Goal: Task Accomplishment & Management: Complete application form

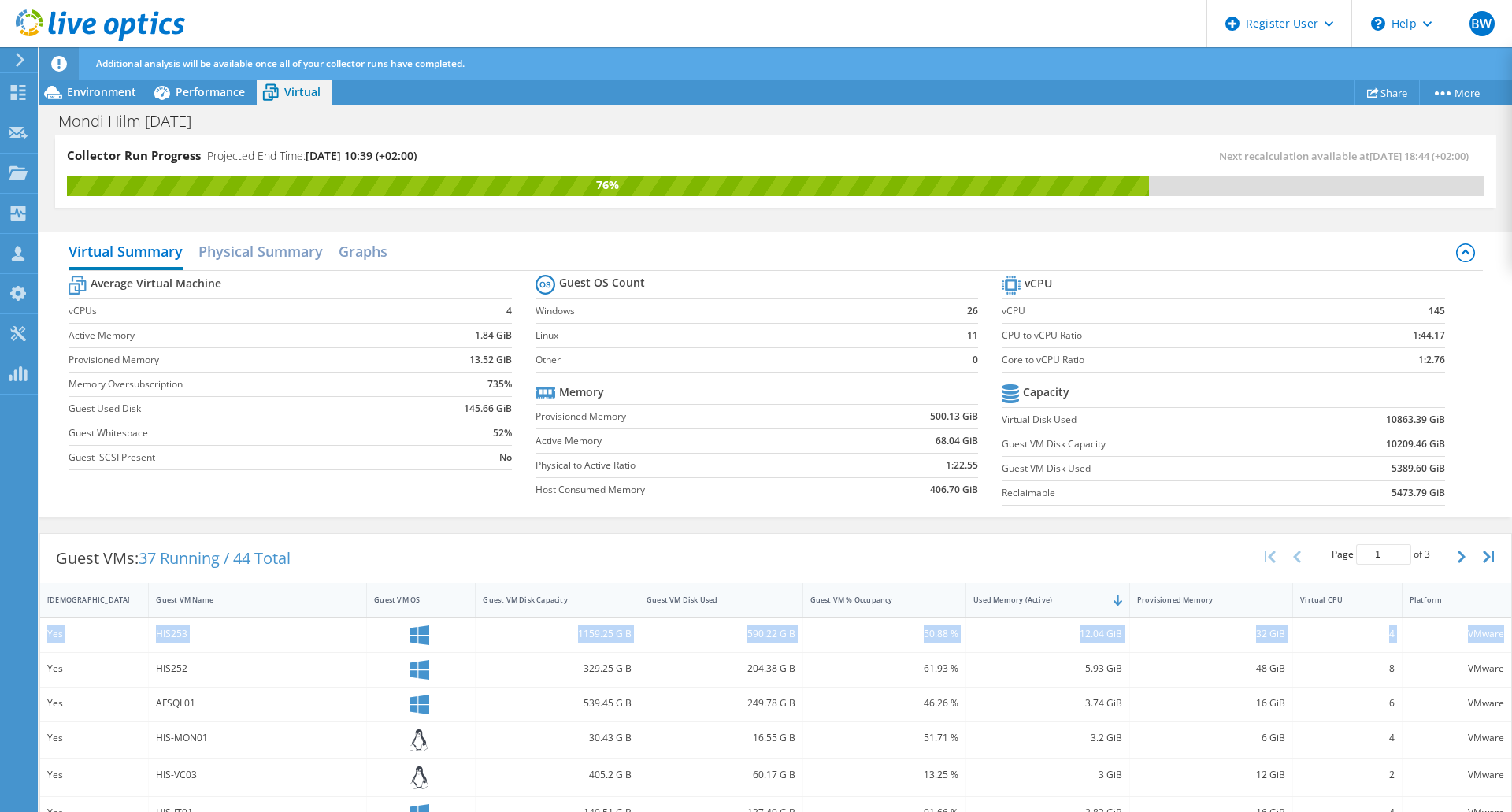
scroll to position [163, 0]
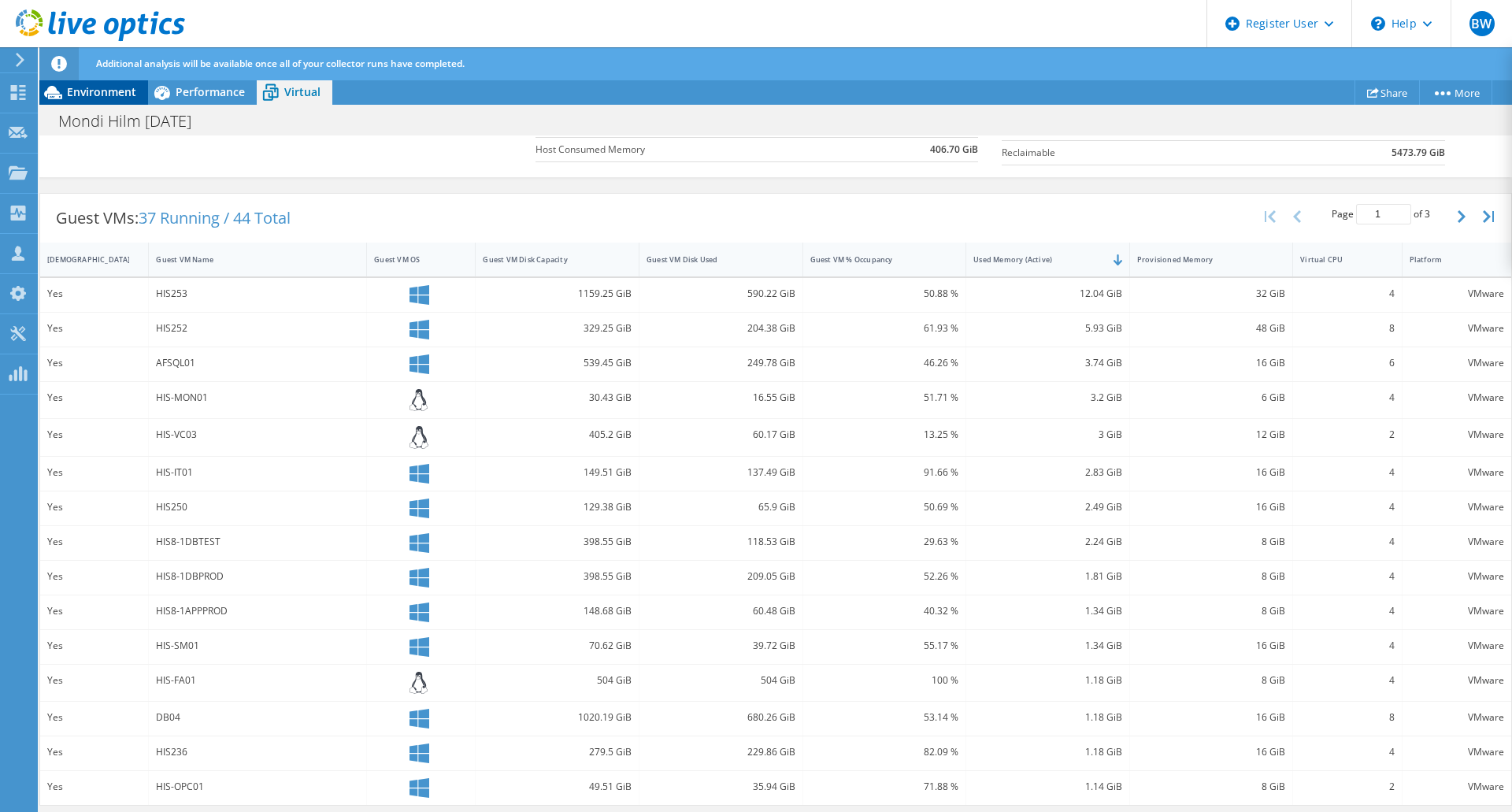
click at [85, 88] on span "Environment" at bounding box center [101, 91] width 69 height 15
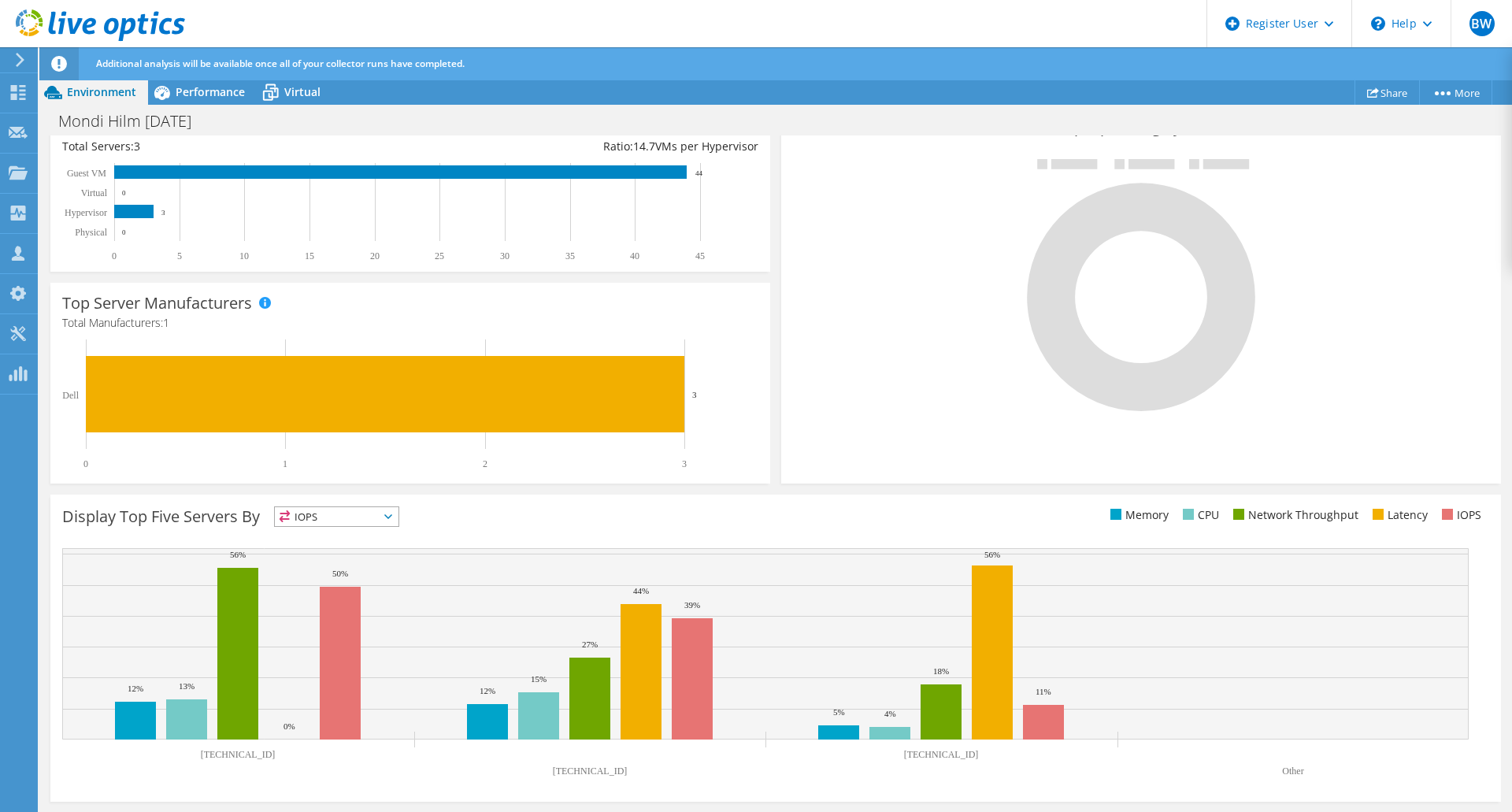
scroll to position [332, 0]
click at [181, 91] on span "Performance" at bounding box center [210, 91] width 69 height 15
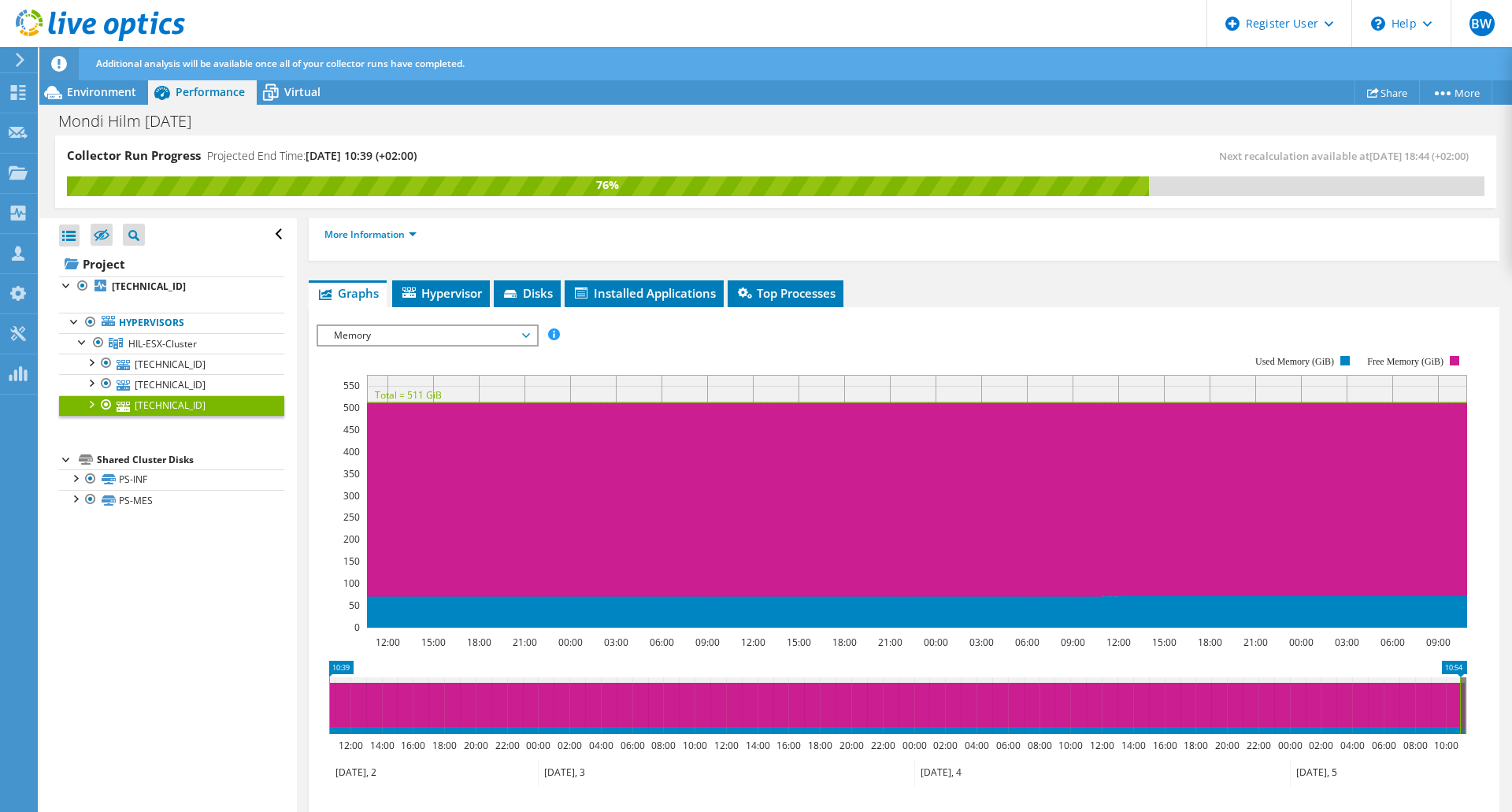
scroll to position [0, 0]
click at [288, 84] on span "Virtual" at bounding box center [303, 91] width 37 height 15
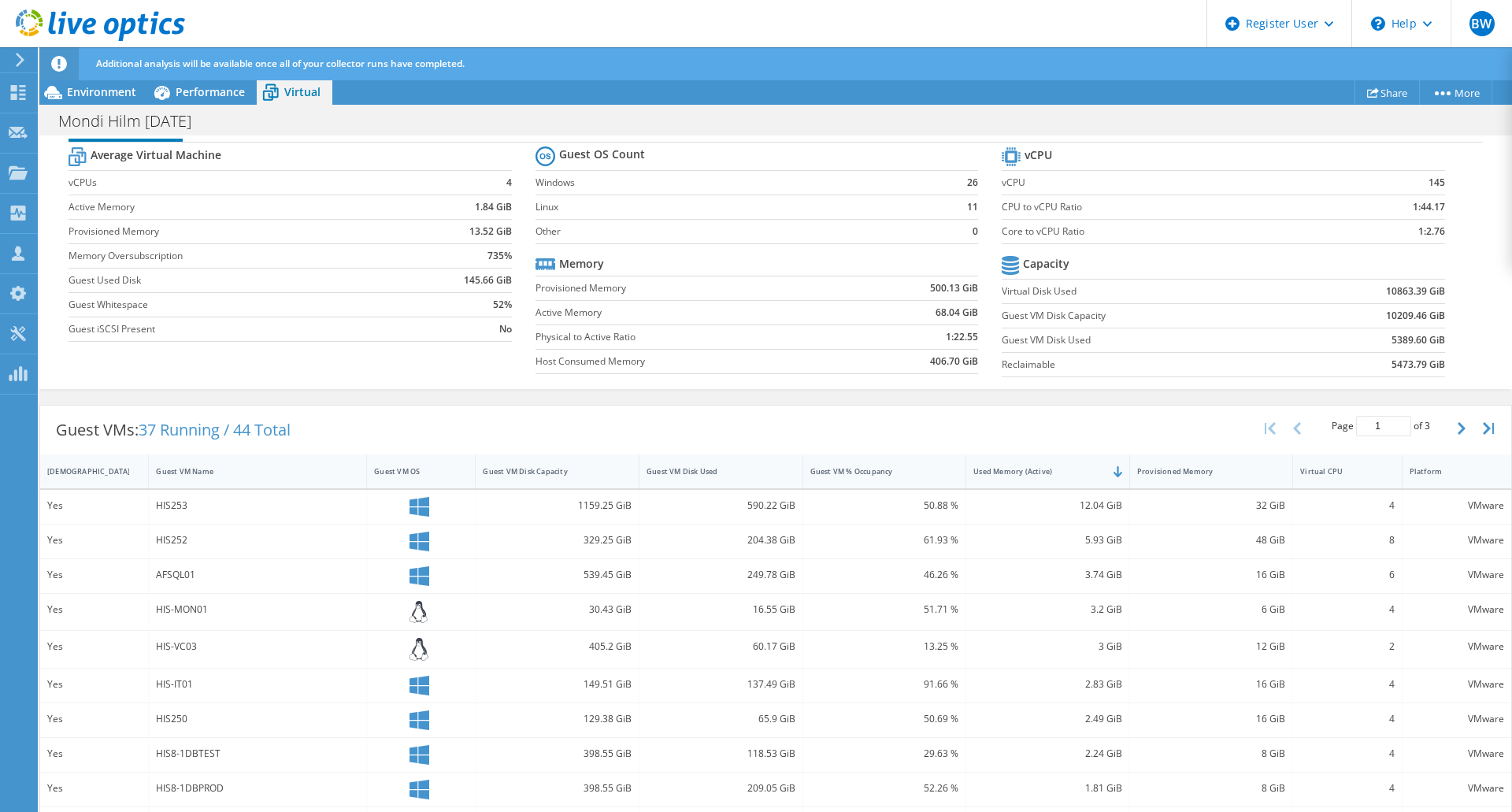
scroll to position [137, 0]
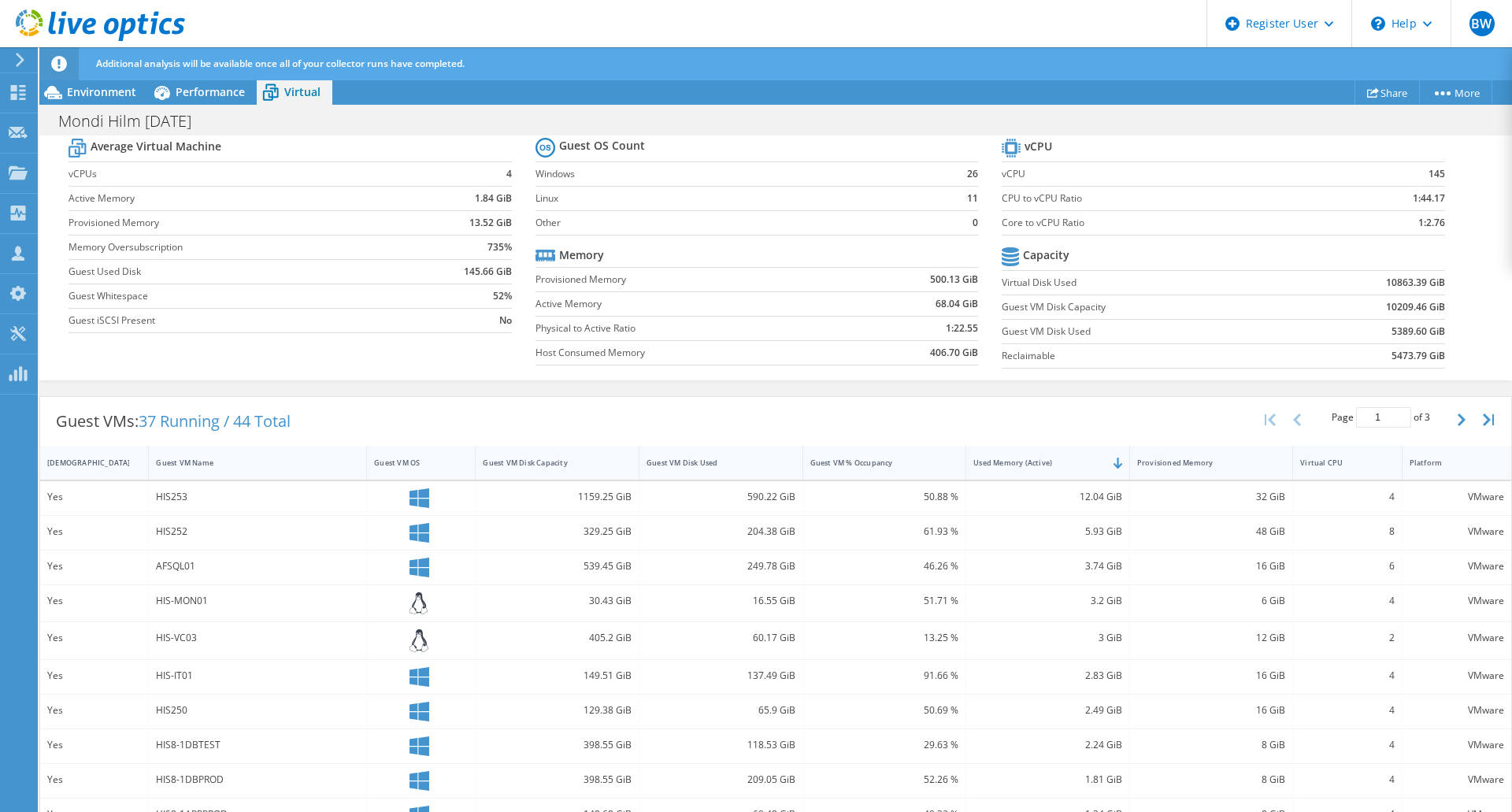
click at [1340, 466] on div "Virtual CPU" at bounding box center [1337, 462] width 75 height 10
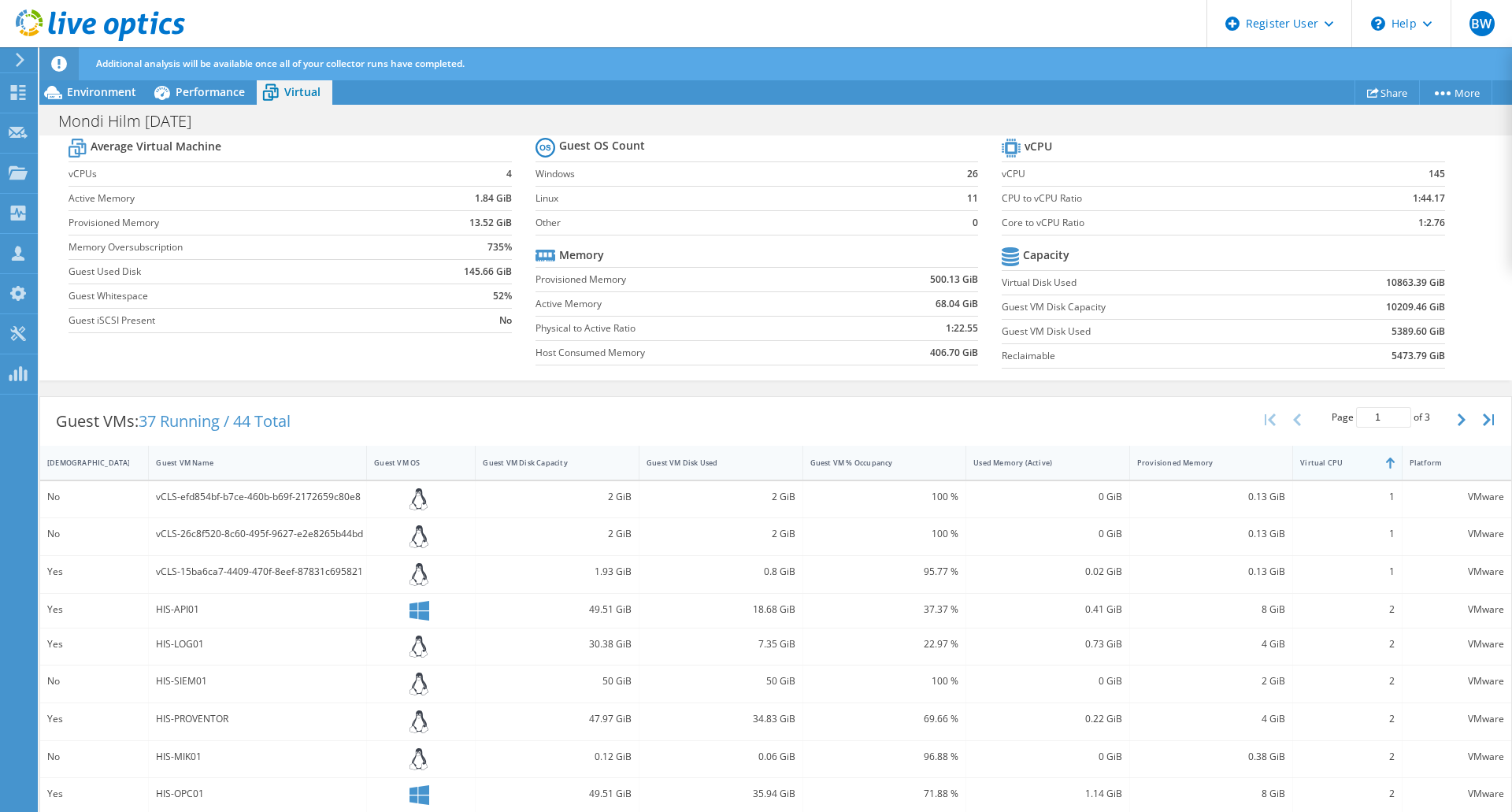
click at [1340, 466] on div "Virtual CPU" at bounding box center [1337, 462] width 75 height 10
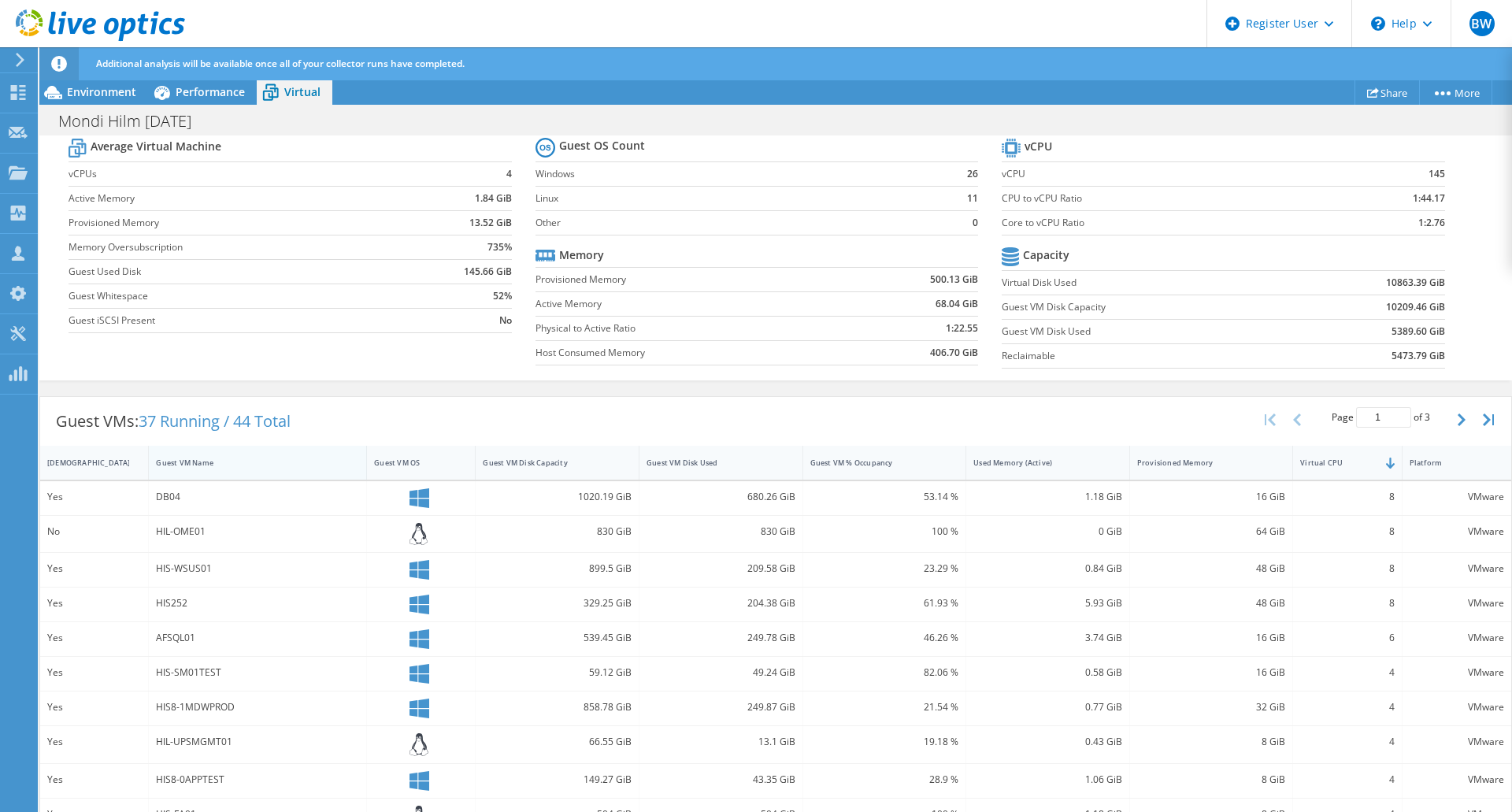
click at [239, 468] on div "Guest VM Name" at bounding box center [248, 462] width 199 height 25
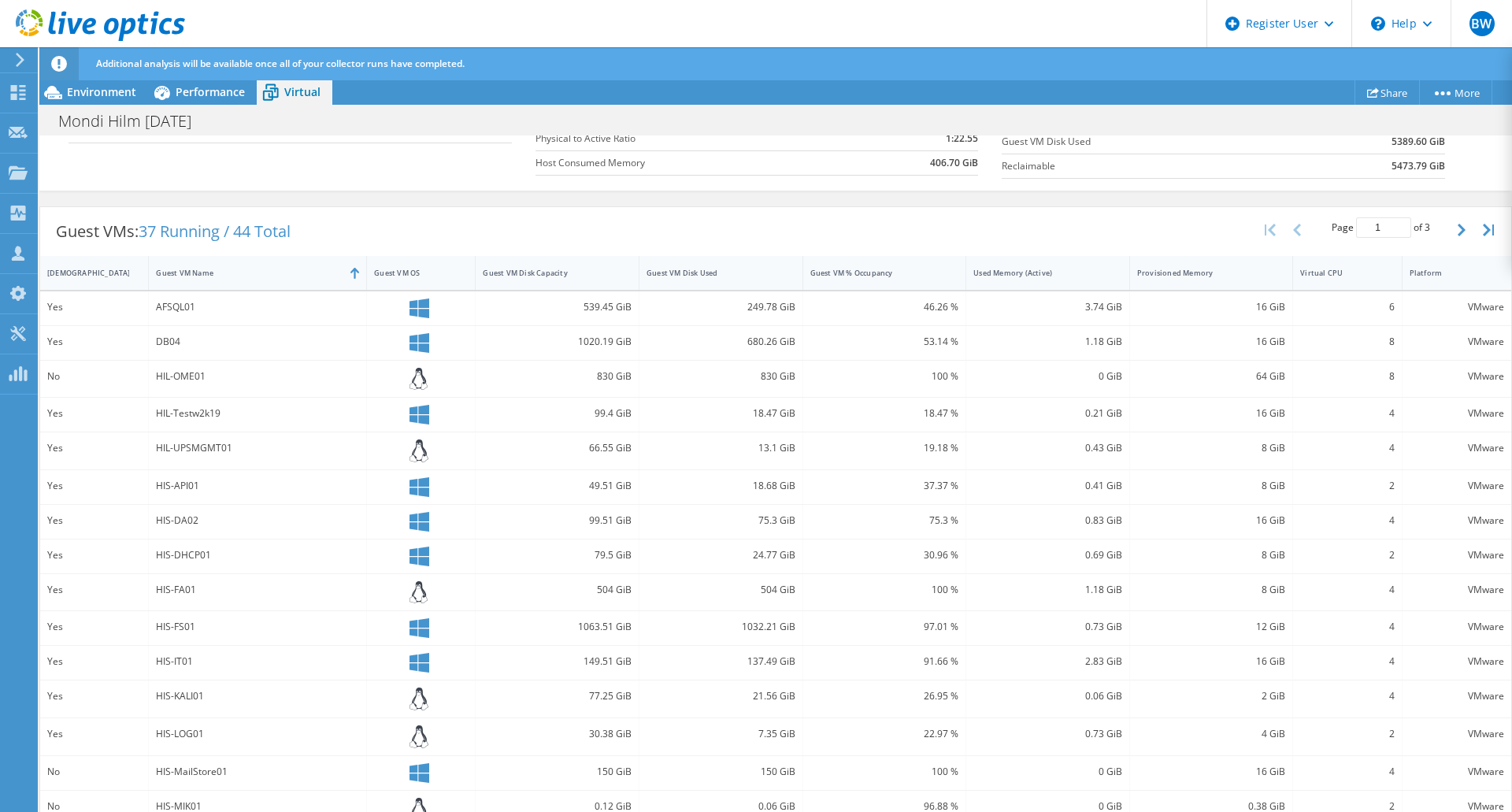
scroll to position [349, 0]
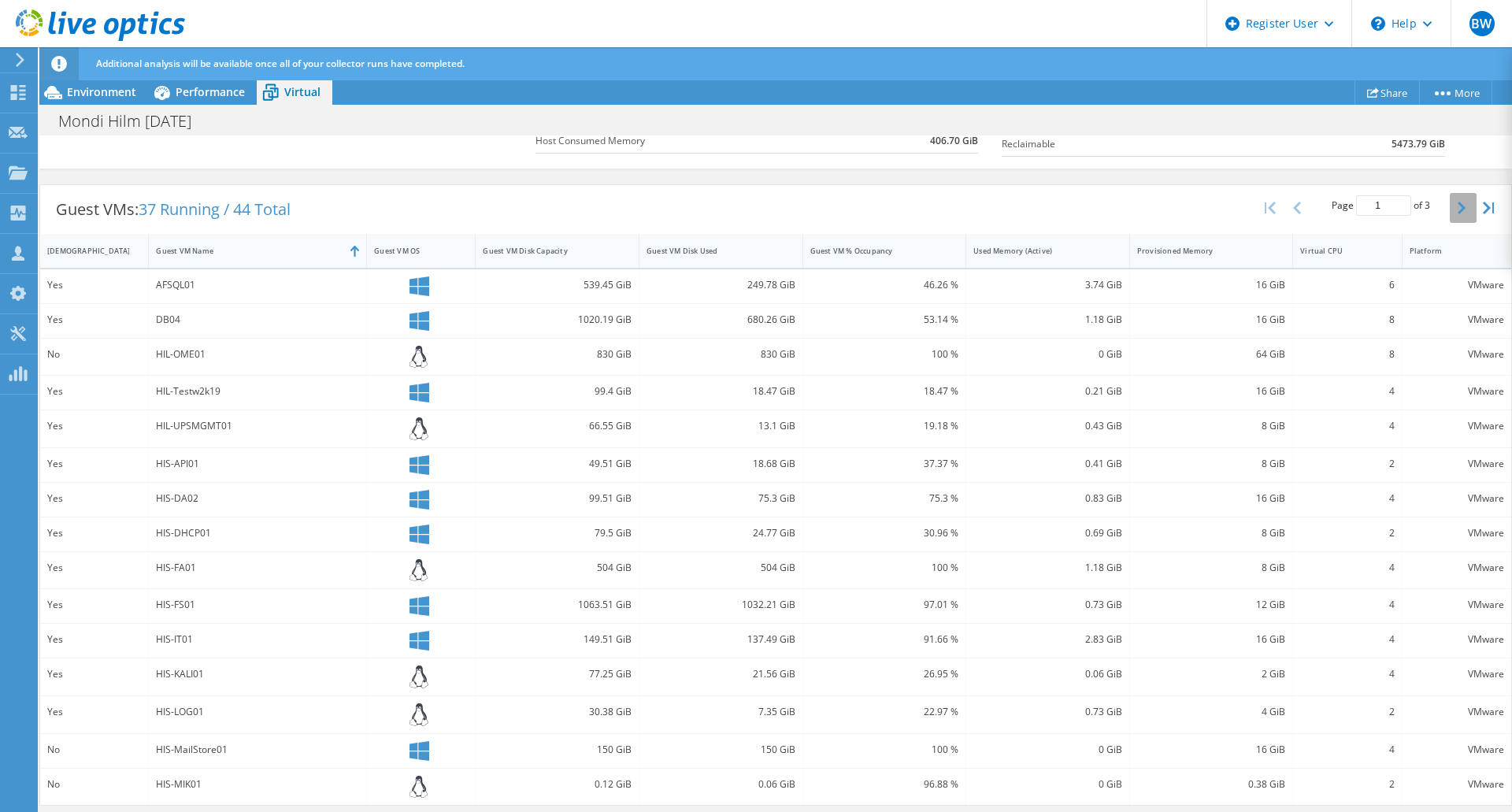
click at [1457, 203] on icon "button" at bounding box center [1461, 208] width 8 height 13
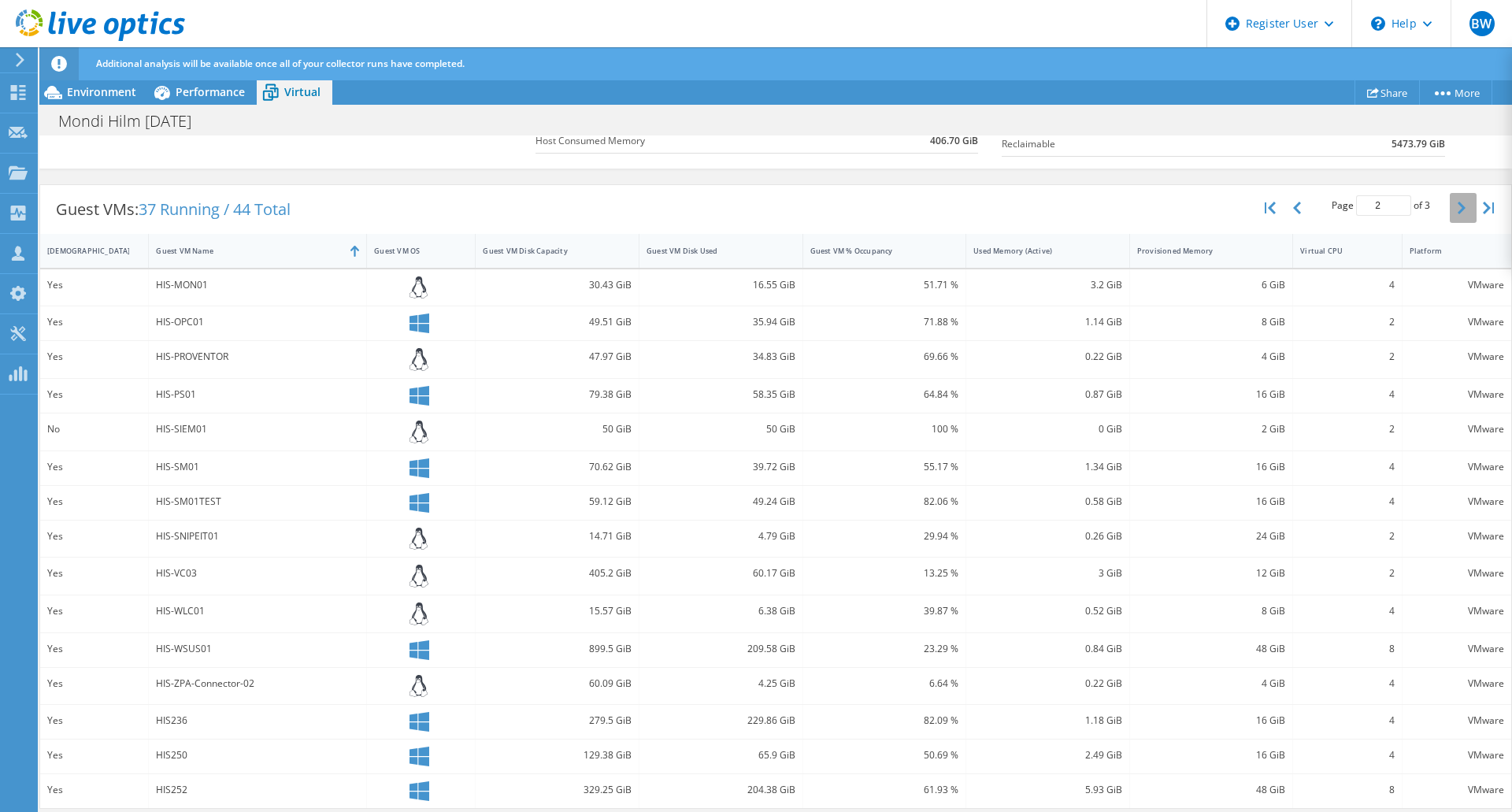
click at [1457, 203] on icon "button" at bounding box center [1461, 208] width 8 height 13
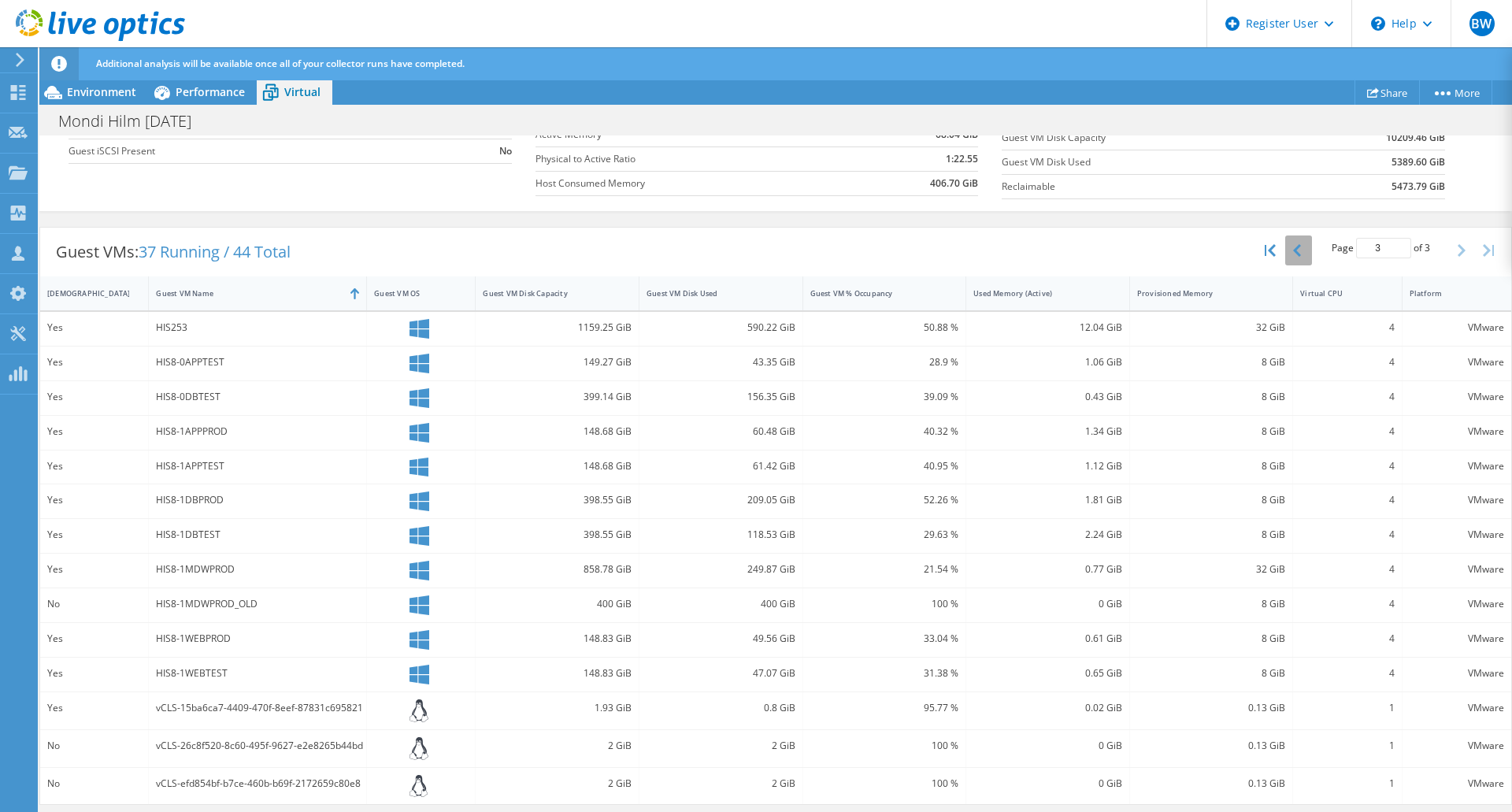
click at [1290, 249] on button "button" at bounding box center [1298, 250] width 27 height 30
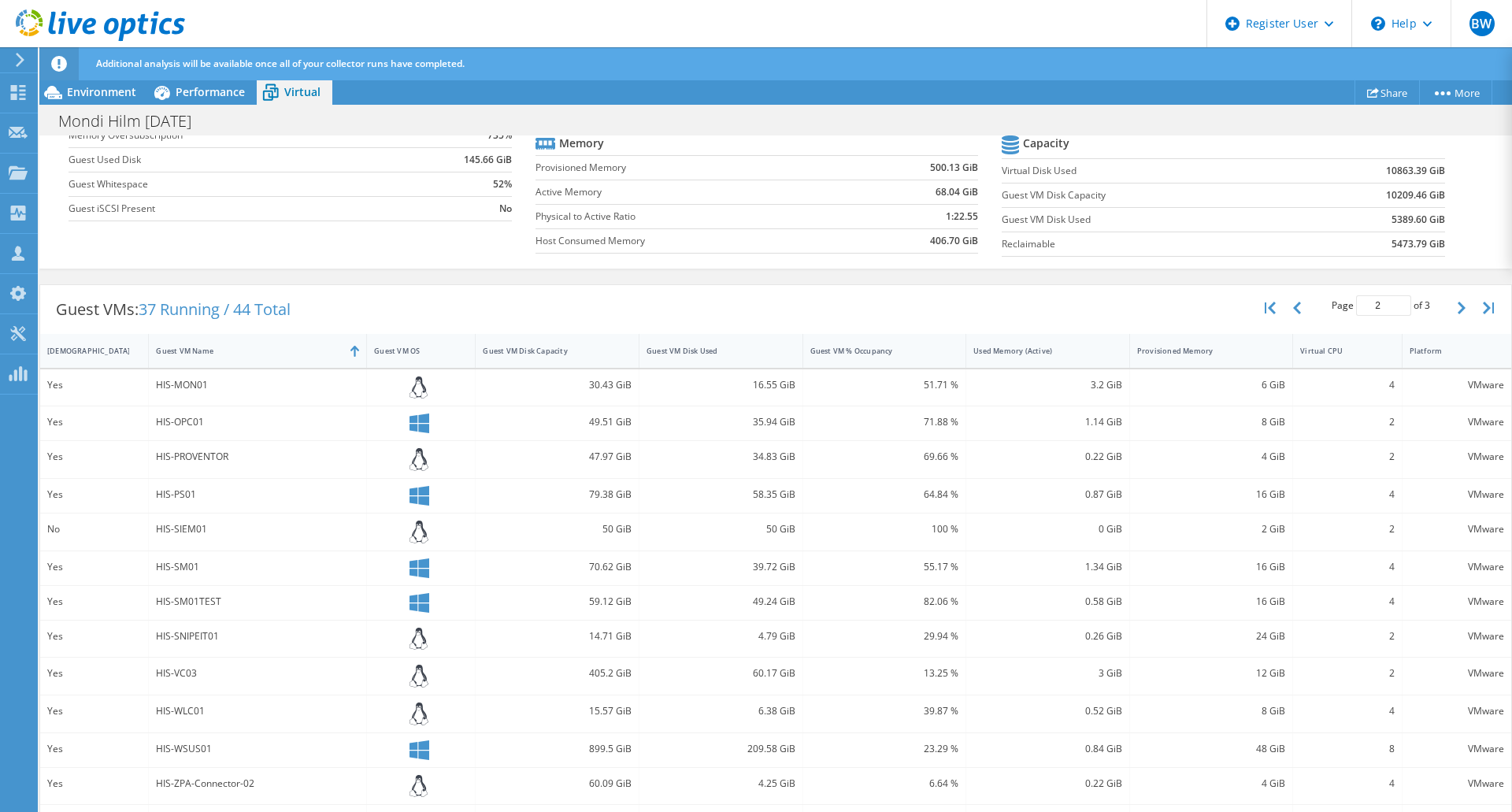
scroll to position [273, 0]
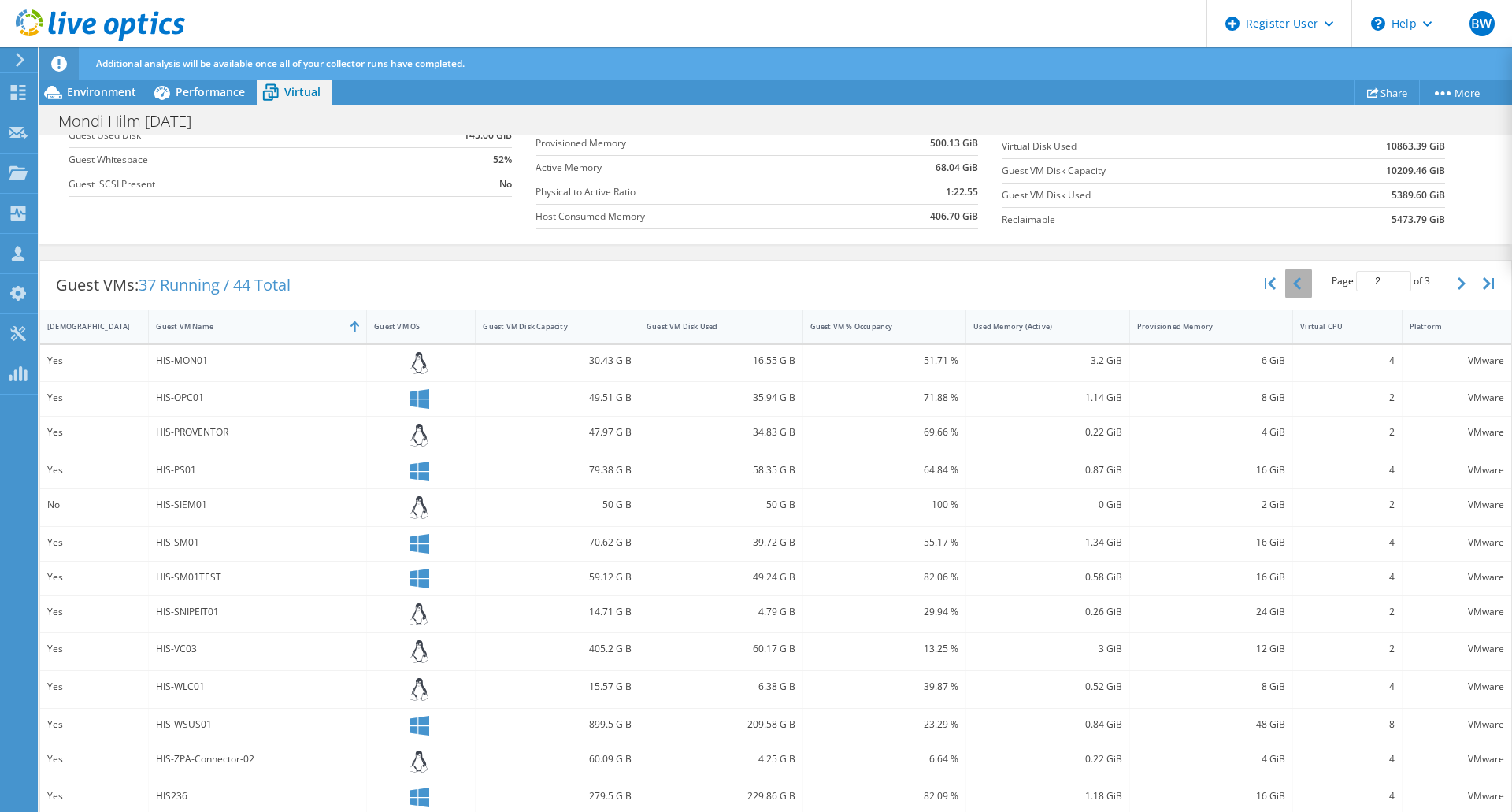
click at [1286, 293] on button "button" at bounding box center [1298, 284] width 27 height 30
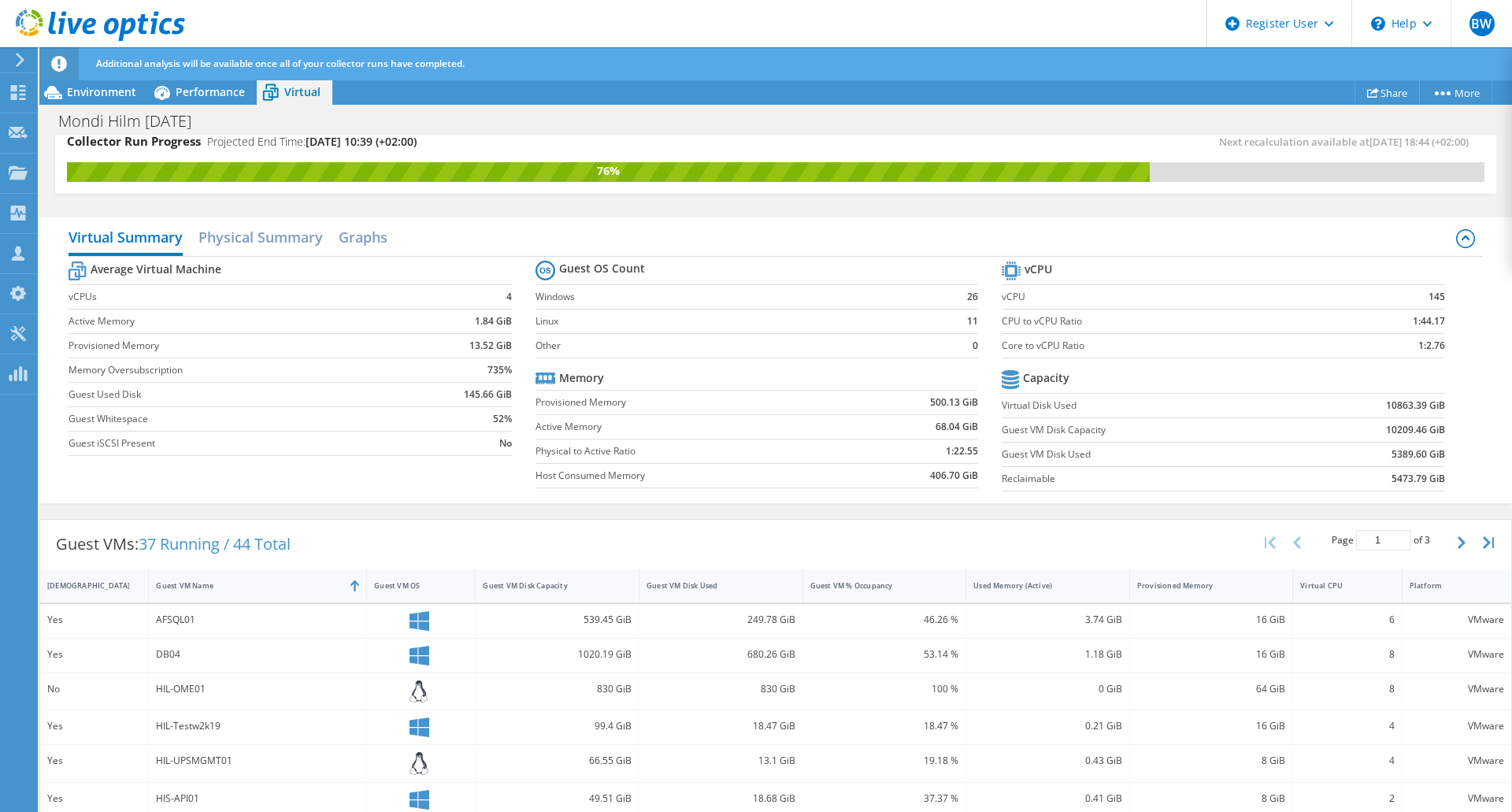
scroll to position [0, 0]
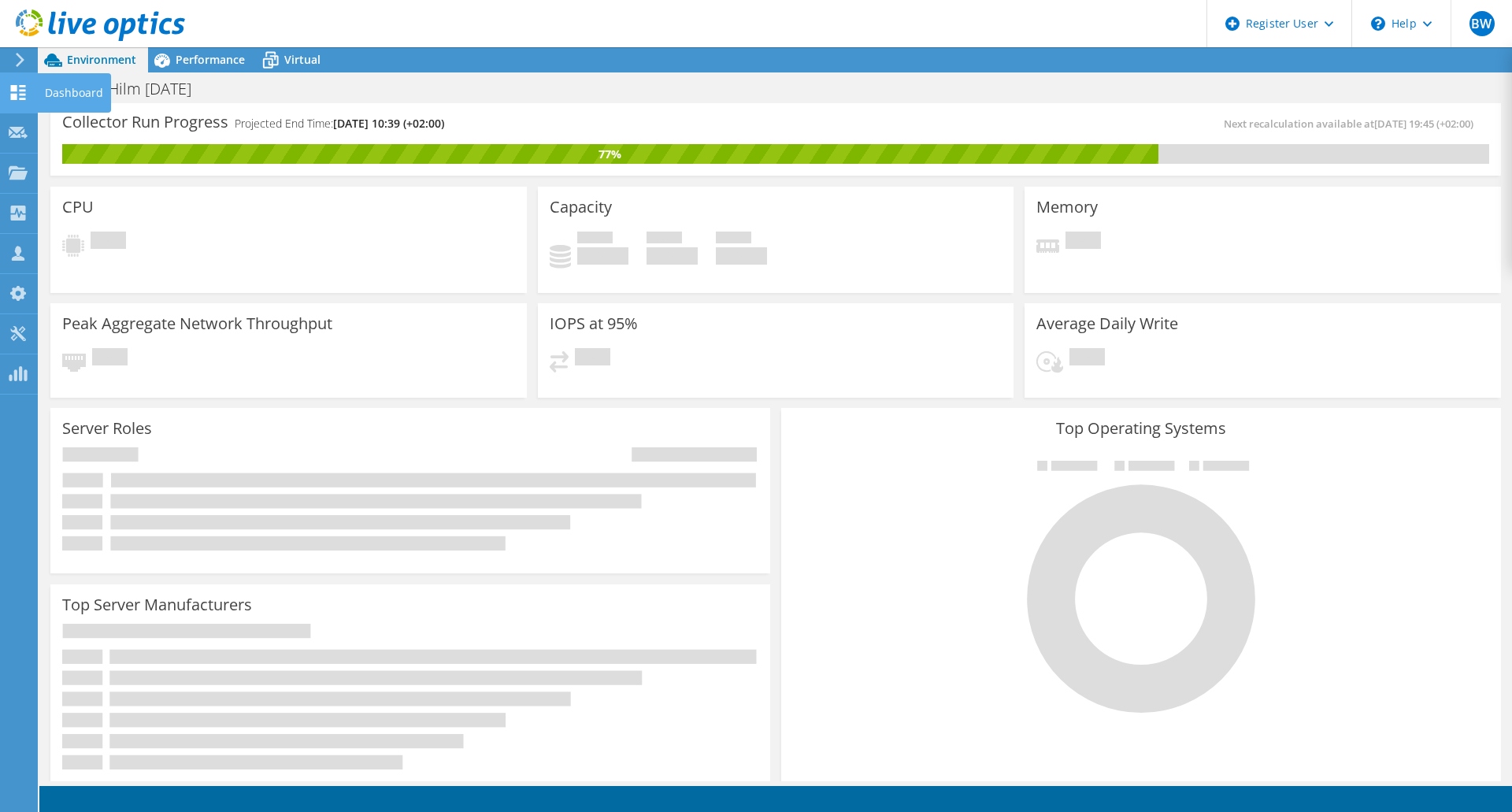
click at [19, 94] on icon at bounding box center [18, 92] width 19 height 15
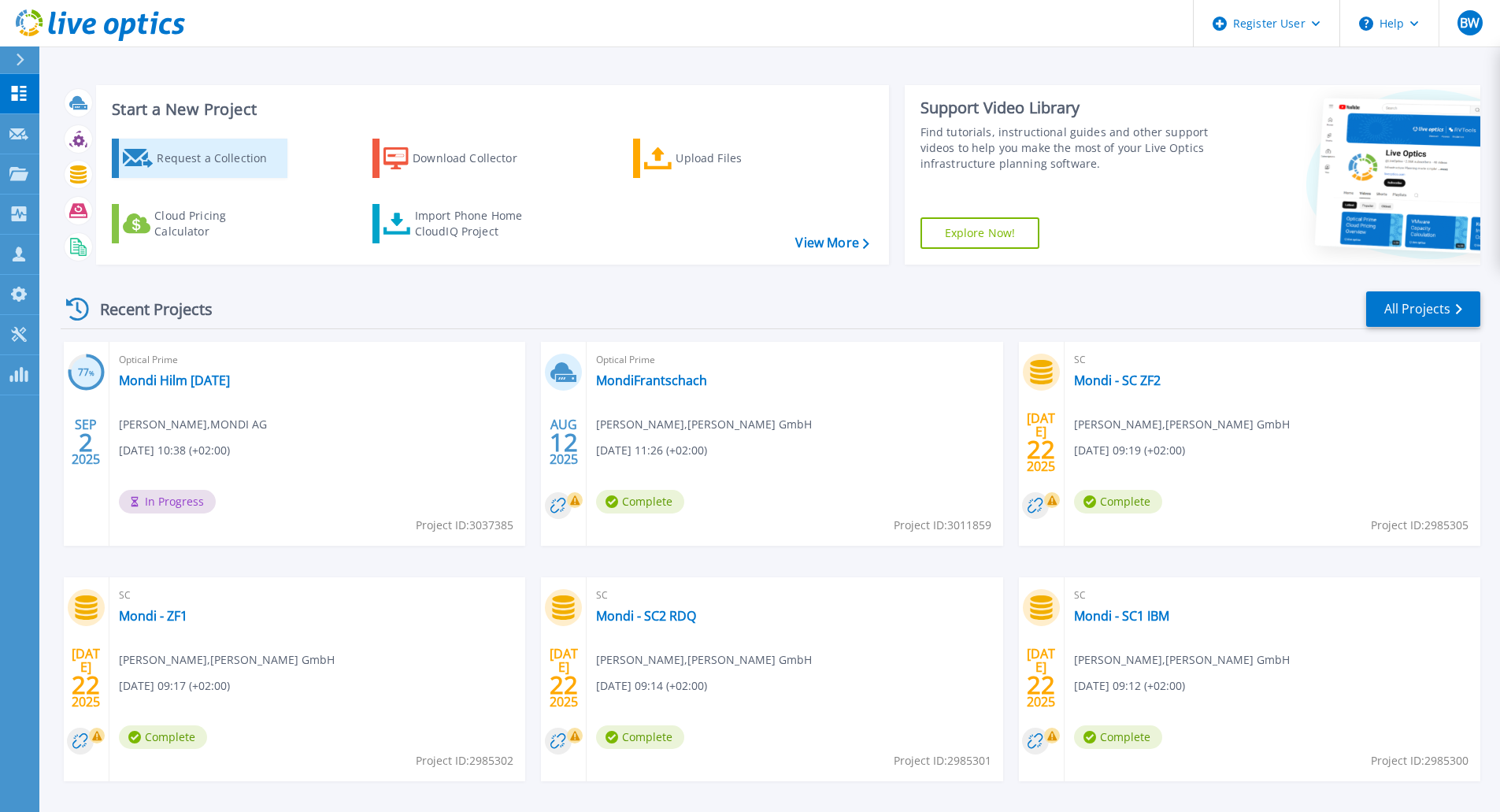
click at [217, 154] on div "Request a Collection" at bounding box center [219, 158] width 126 height 32
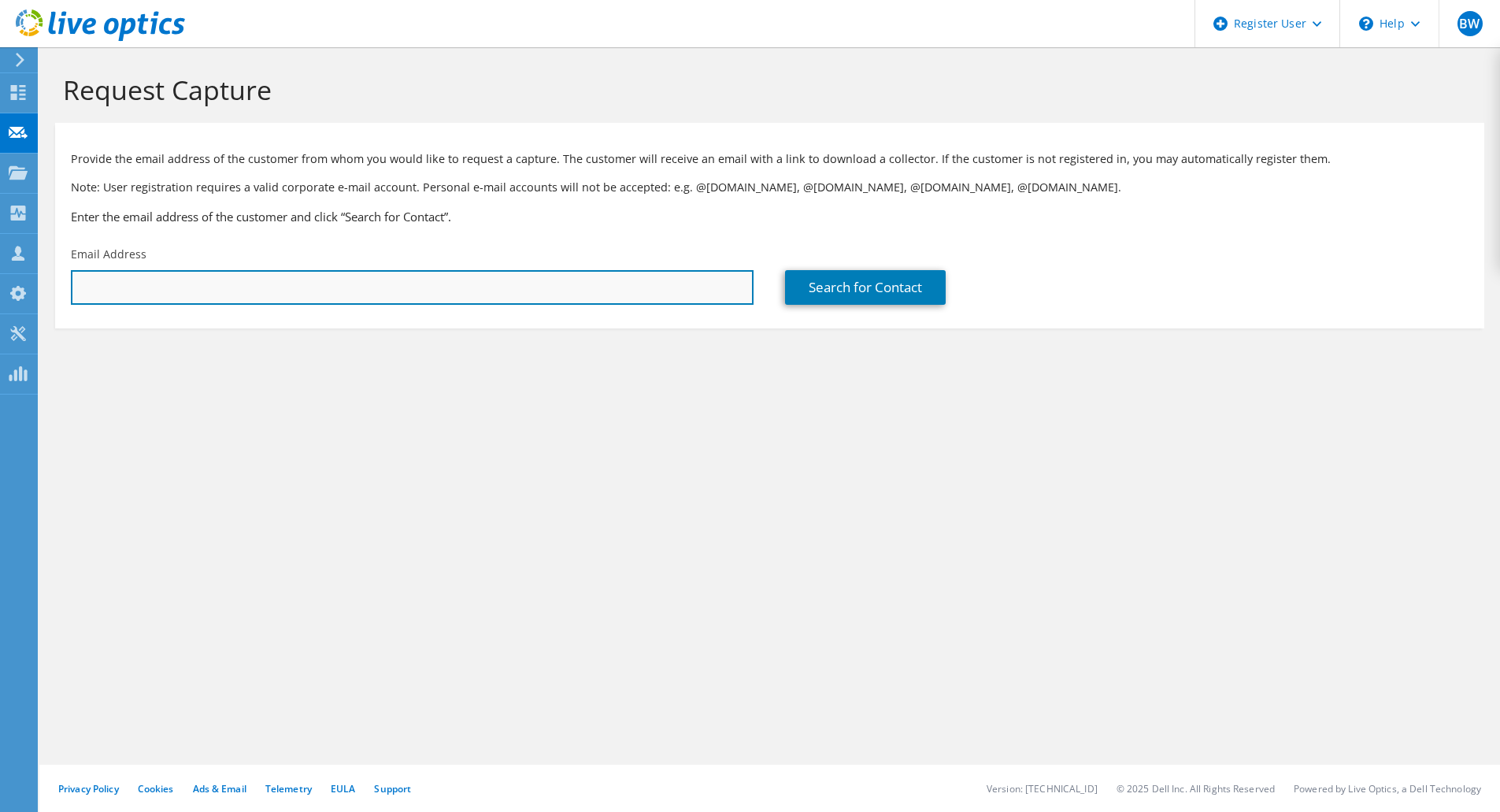
click at [556, 279] on input "text" at bounding box center [412, 288] width 682 height 35
paste input "t.frigyesi@cashpoint.com"
type input "t.frigyesi@cashpoint.com"
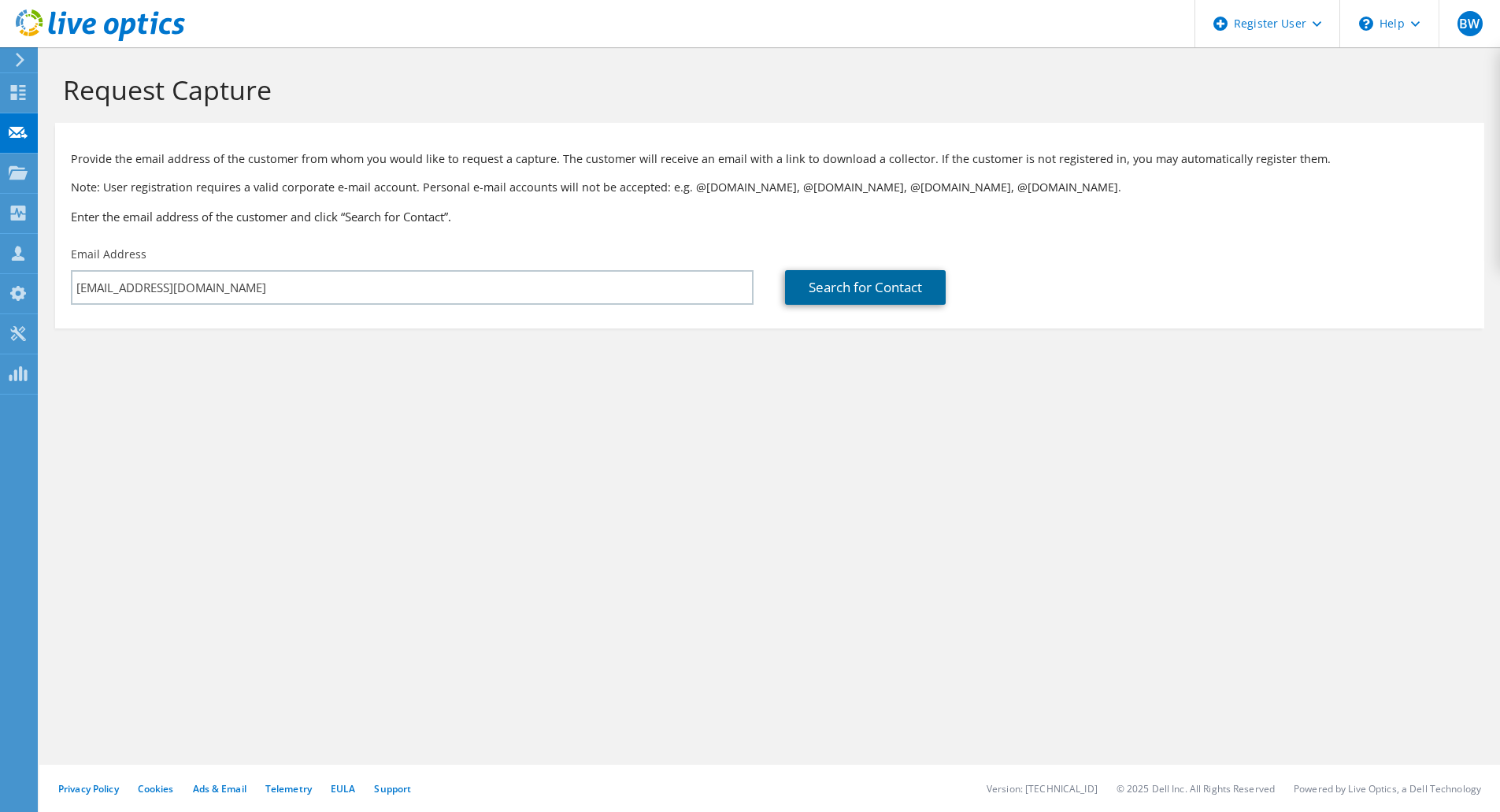
click at [863, 280] on link "Search for Contact" at bounding box center [865, 288] width 160 height 35
type input "Cashpoint Sportwetten GmbH"
type input "Thomas"
type input "Frigyesi"
type input "Austria"
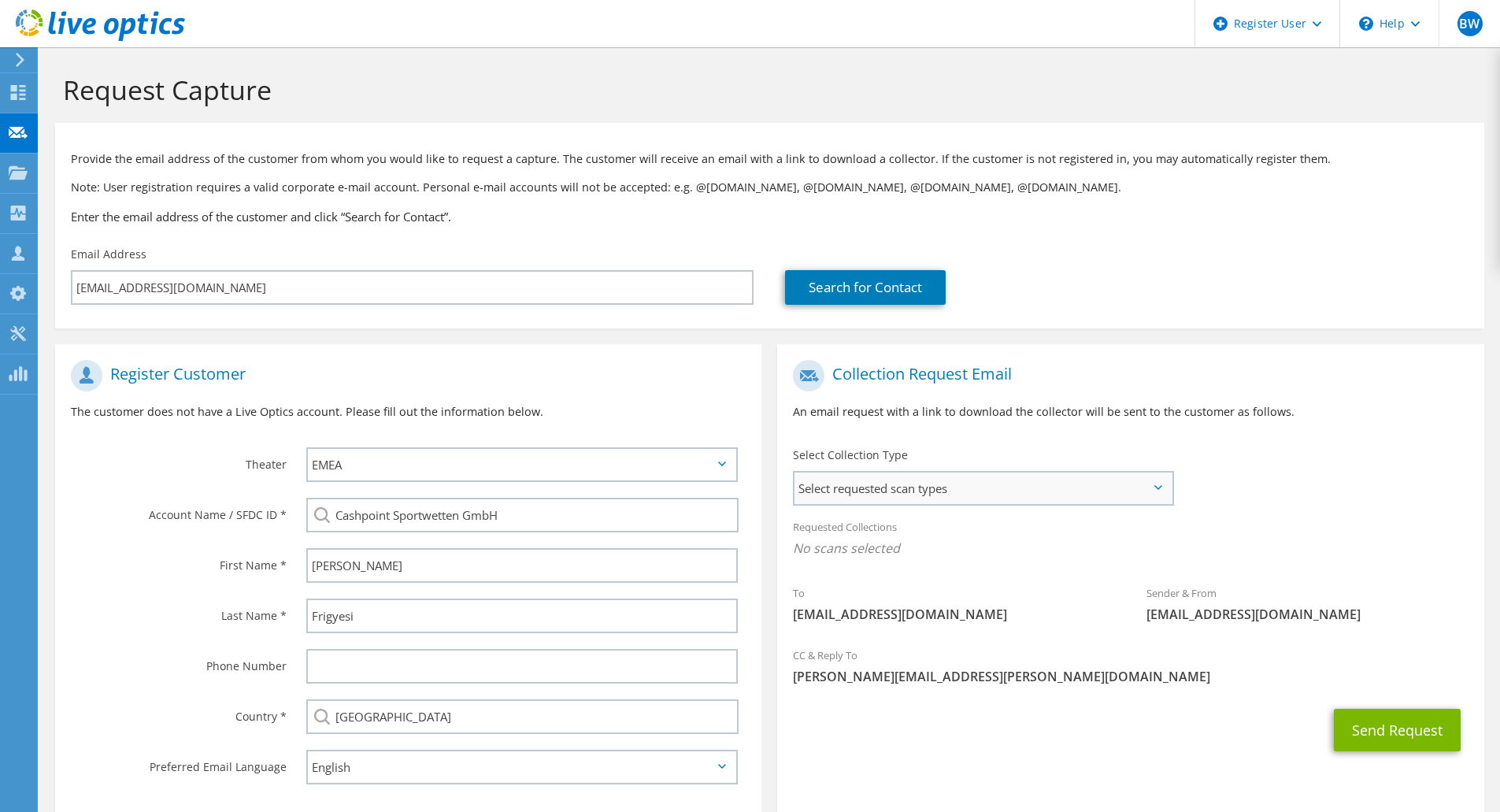
click at [874, 485] on span "Select requested scan types" at bounding box center [983, 489] width 377 height 32
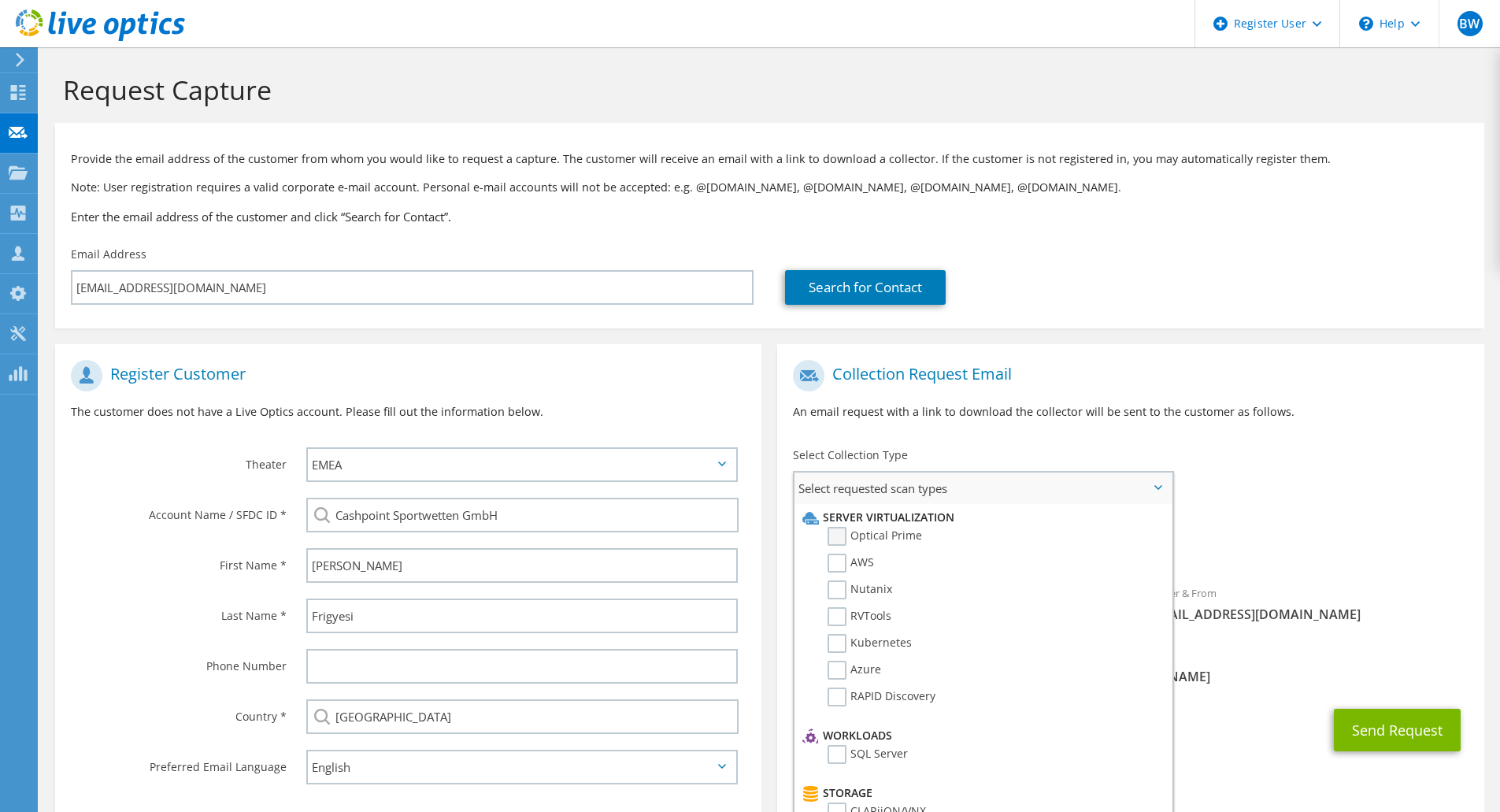
click at [839, 536] on label "Optical Prime" at bounding box center [874, 536] width 95 height 19
click at [0, 0] on input "Optical Prime" at bounding box center [0, 0] width 0 height 0
click at [1069, 341] on div "Collection Request Email An email request with a link to download the collector…" at bounding box center [1130, 571] width 722 height 487
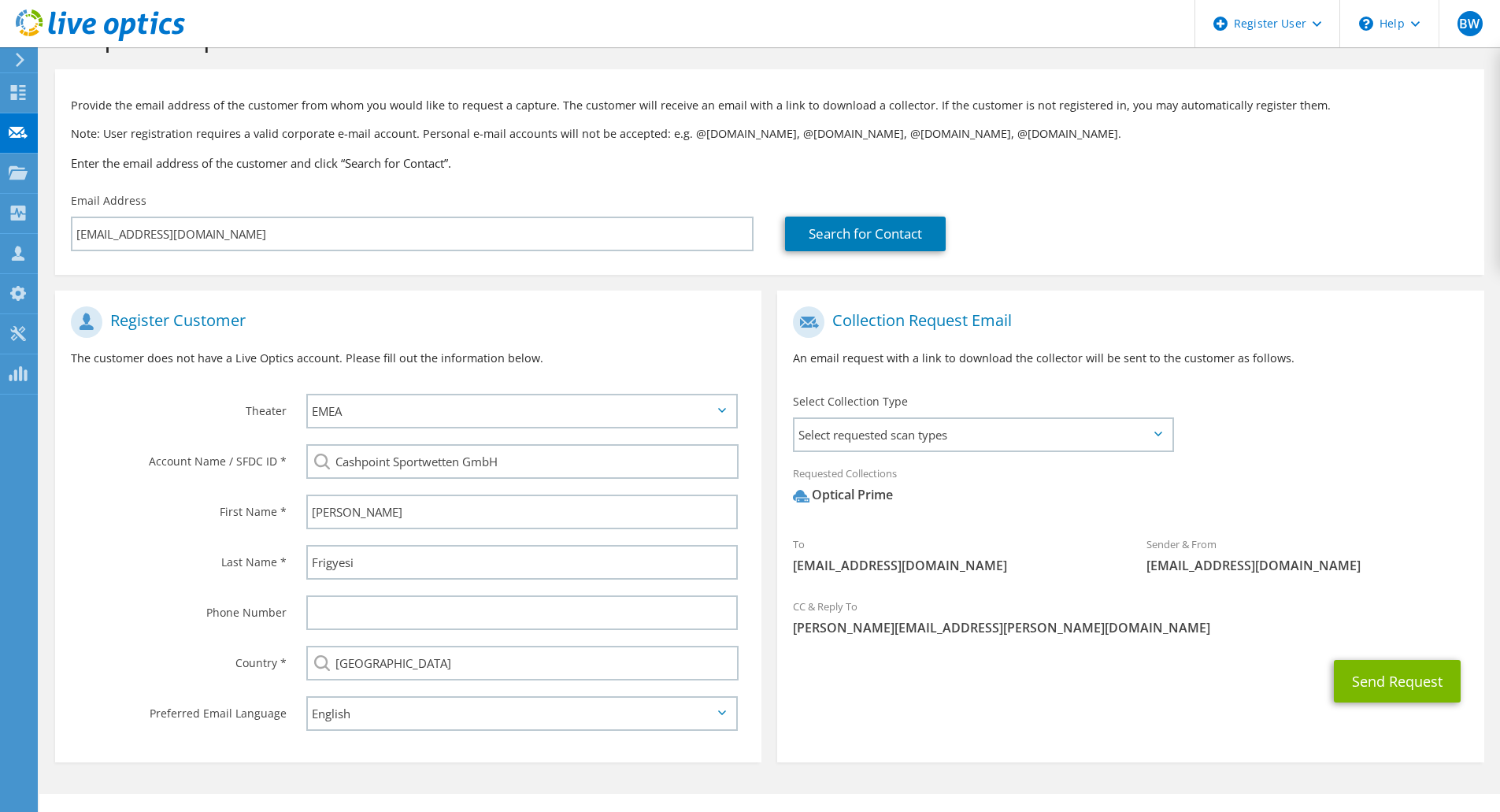
scroll to position [83, 0]
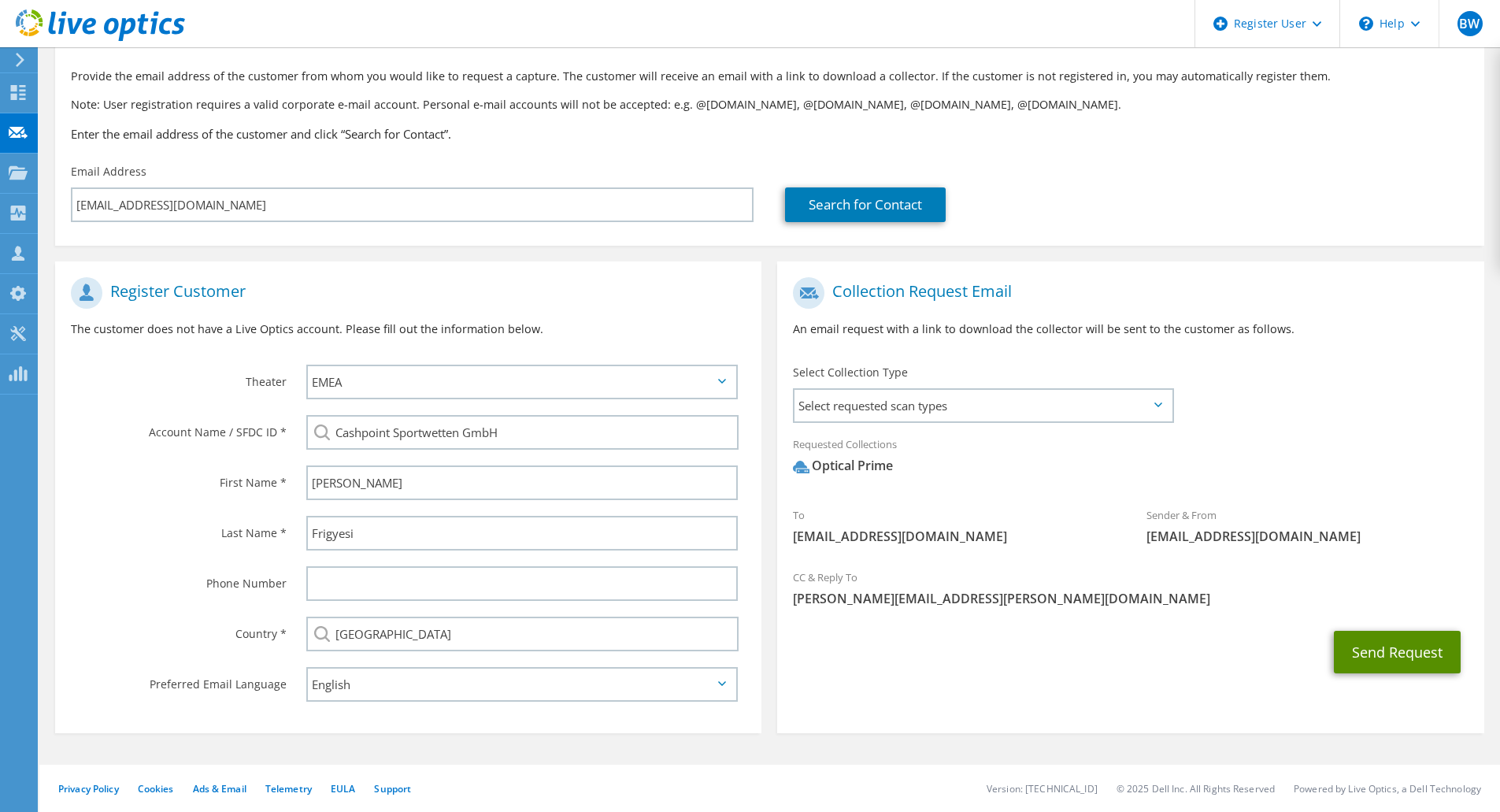
click at [1382, 652] on button "Send Request" at bounding box center [1398, 652] width 127 height 43
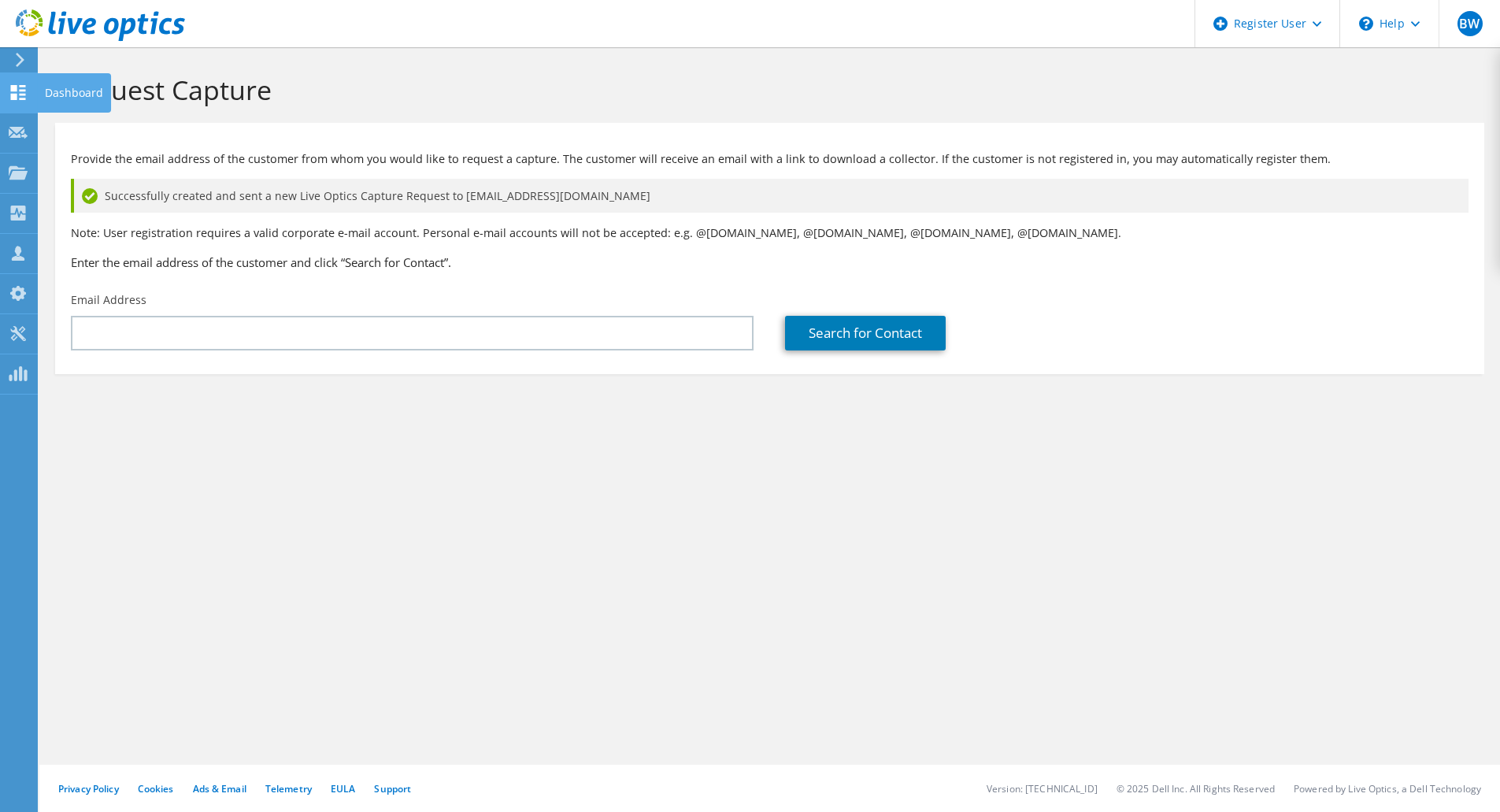
click at [14, 95] on use at bounding box center [18, 92] width 15 height 15
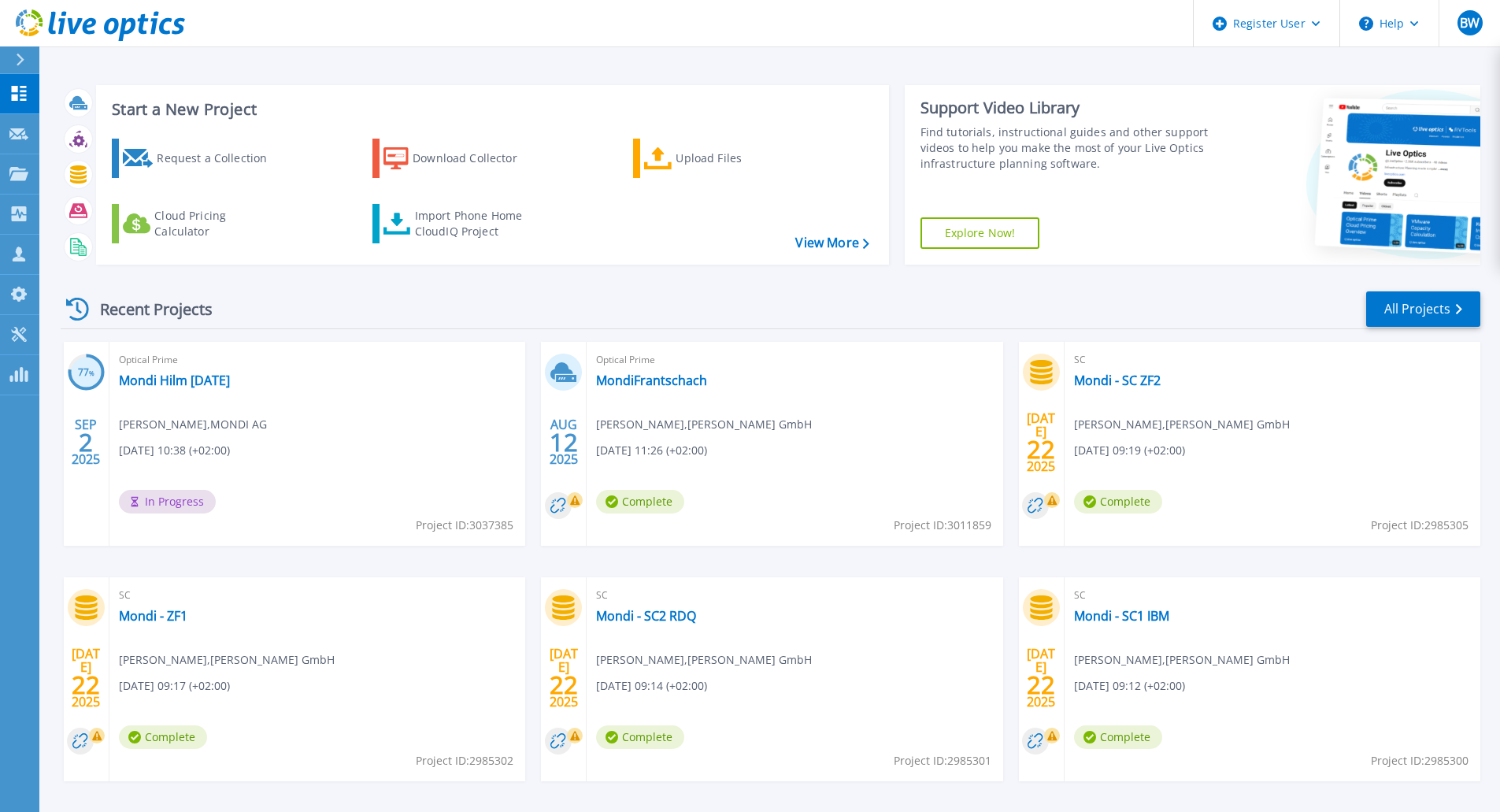
click at [830, 255] on div "Request a Collection Download Collector Upload Files Cloud Pricing Calculator I…" at bounding box center [490, 191] width 782 height 130
click at [829, 241] on link "View More" at bounding box center [832, 242] width 73 height 15
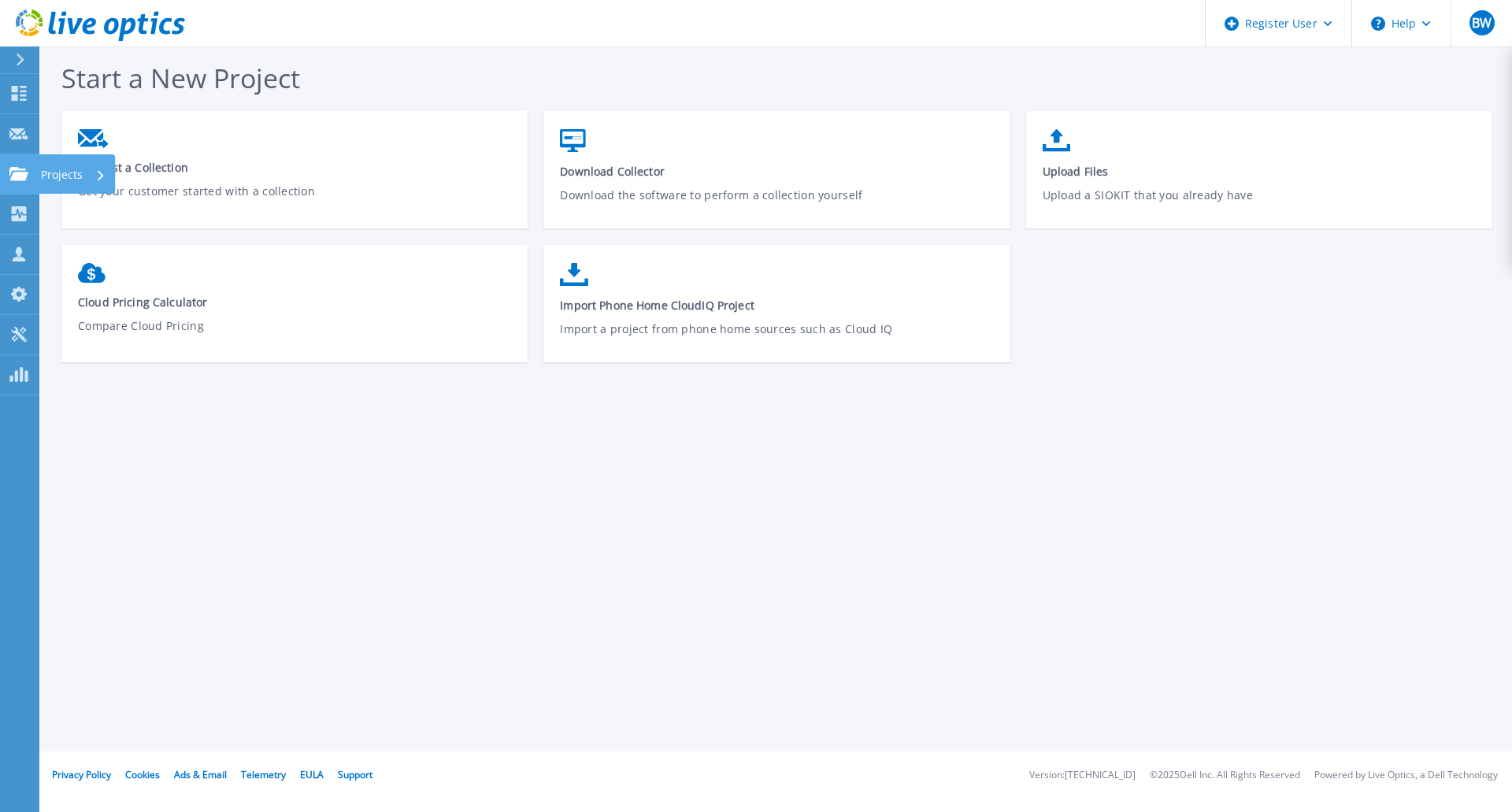
click at [18, 172] on icon at bounding box center [19, 173] width 19 height 14
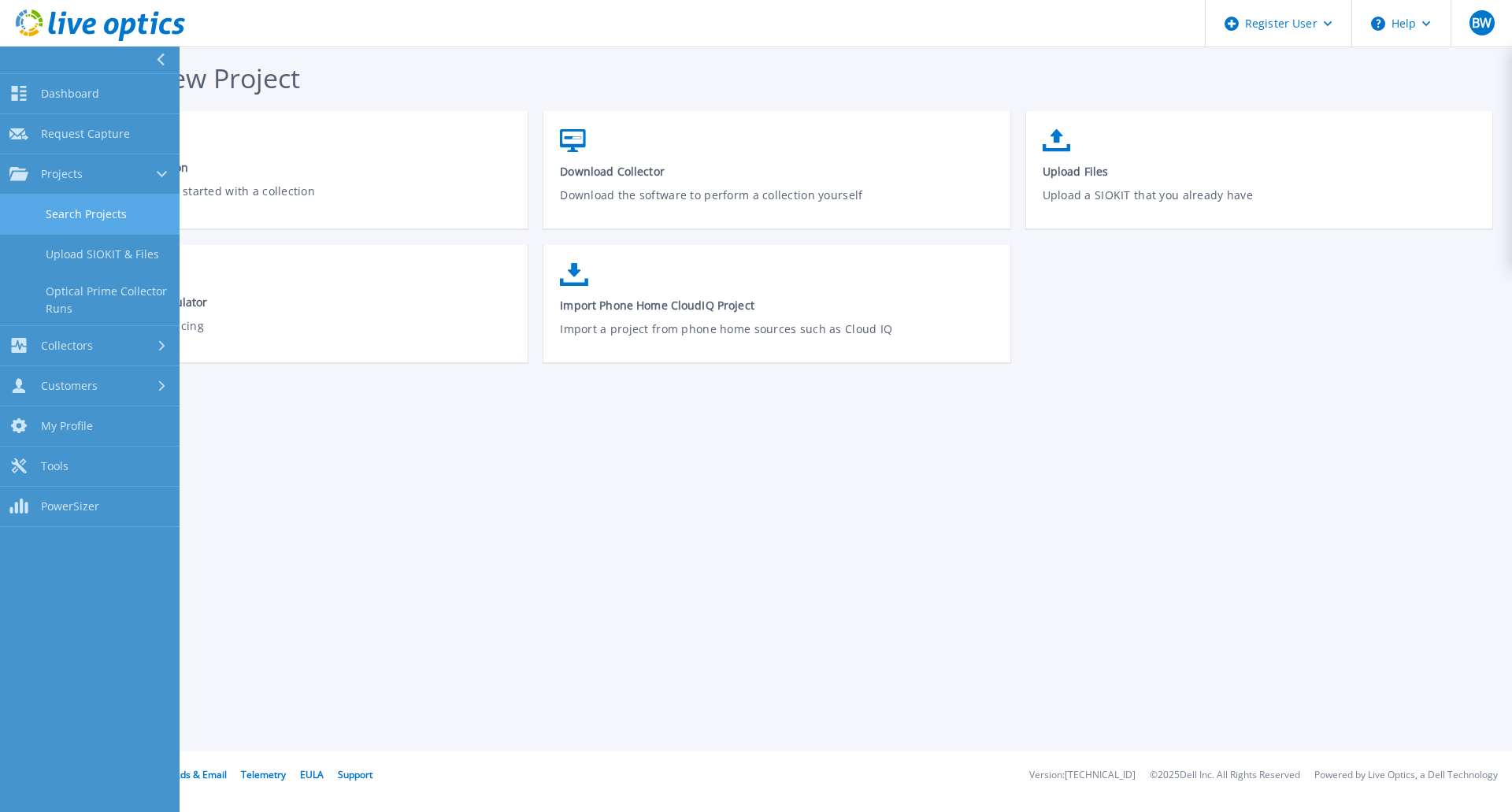
click at [68, 209] on link "Search Projects" at bounding box center [90, 215] width 180 height 41
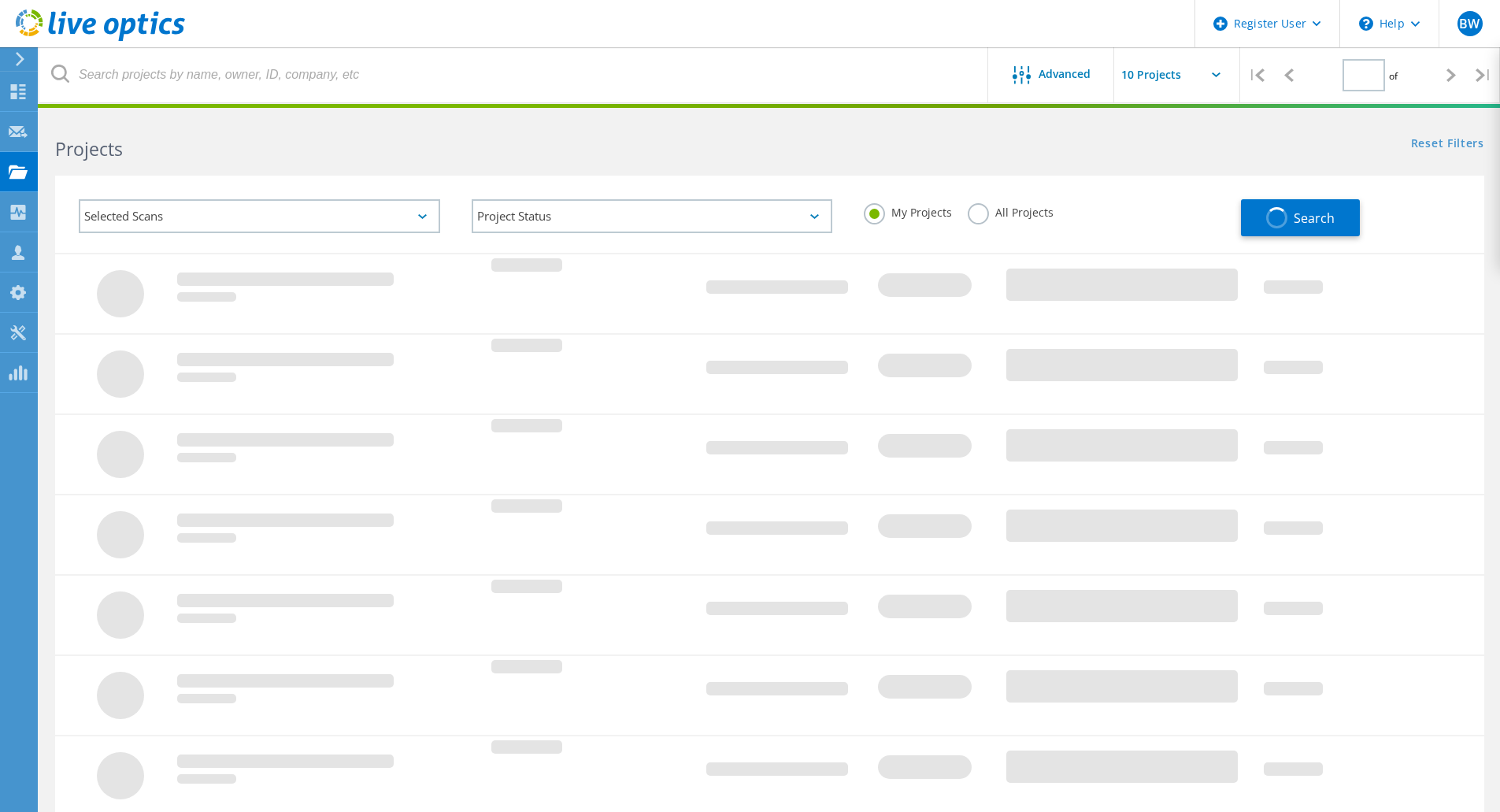
type input "1"
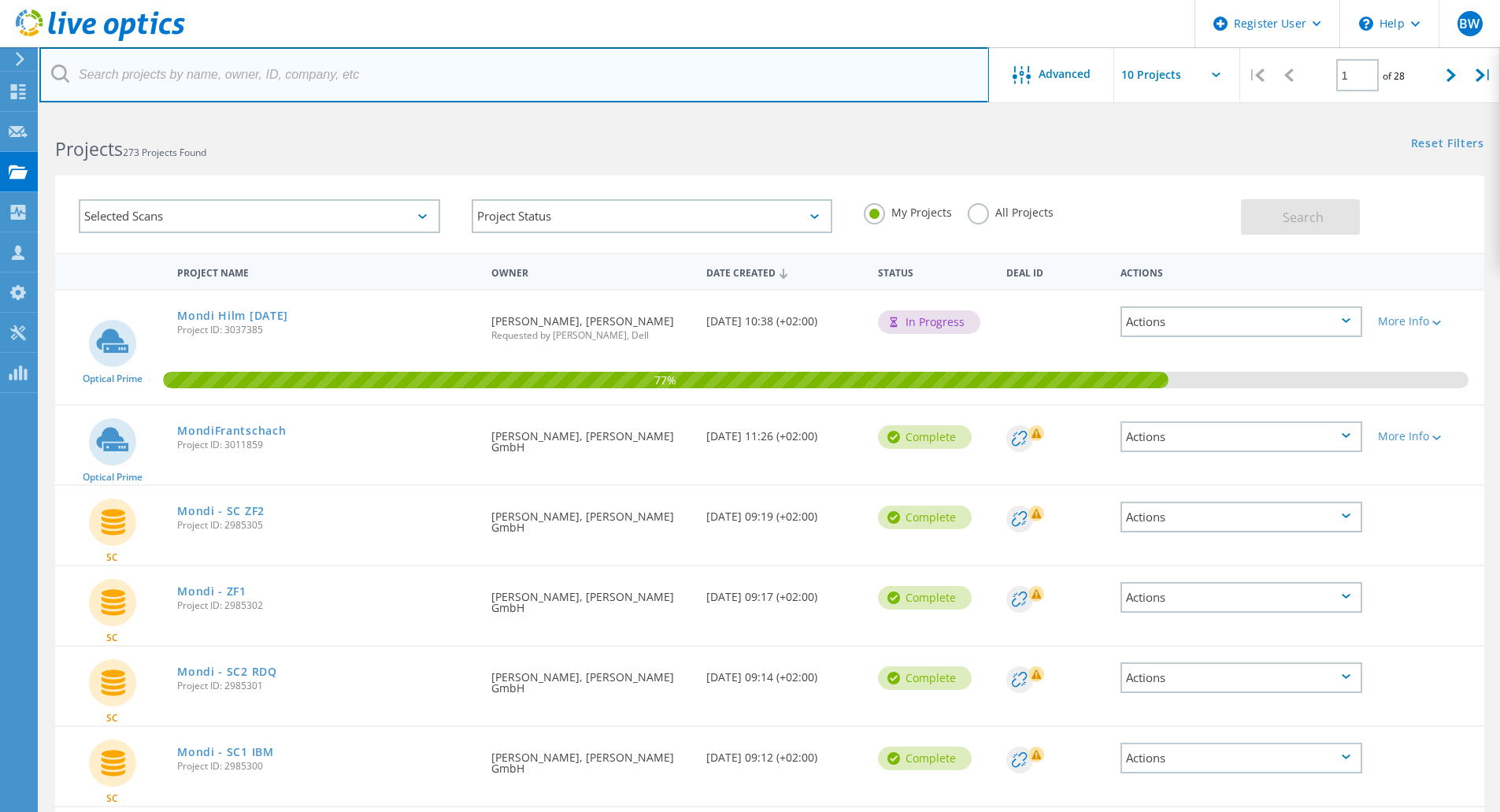
click at [246, 72] on input "text" at bounding box center [514, 74] width 949 height 55
type input "Mondi"
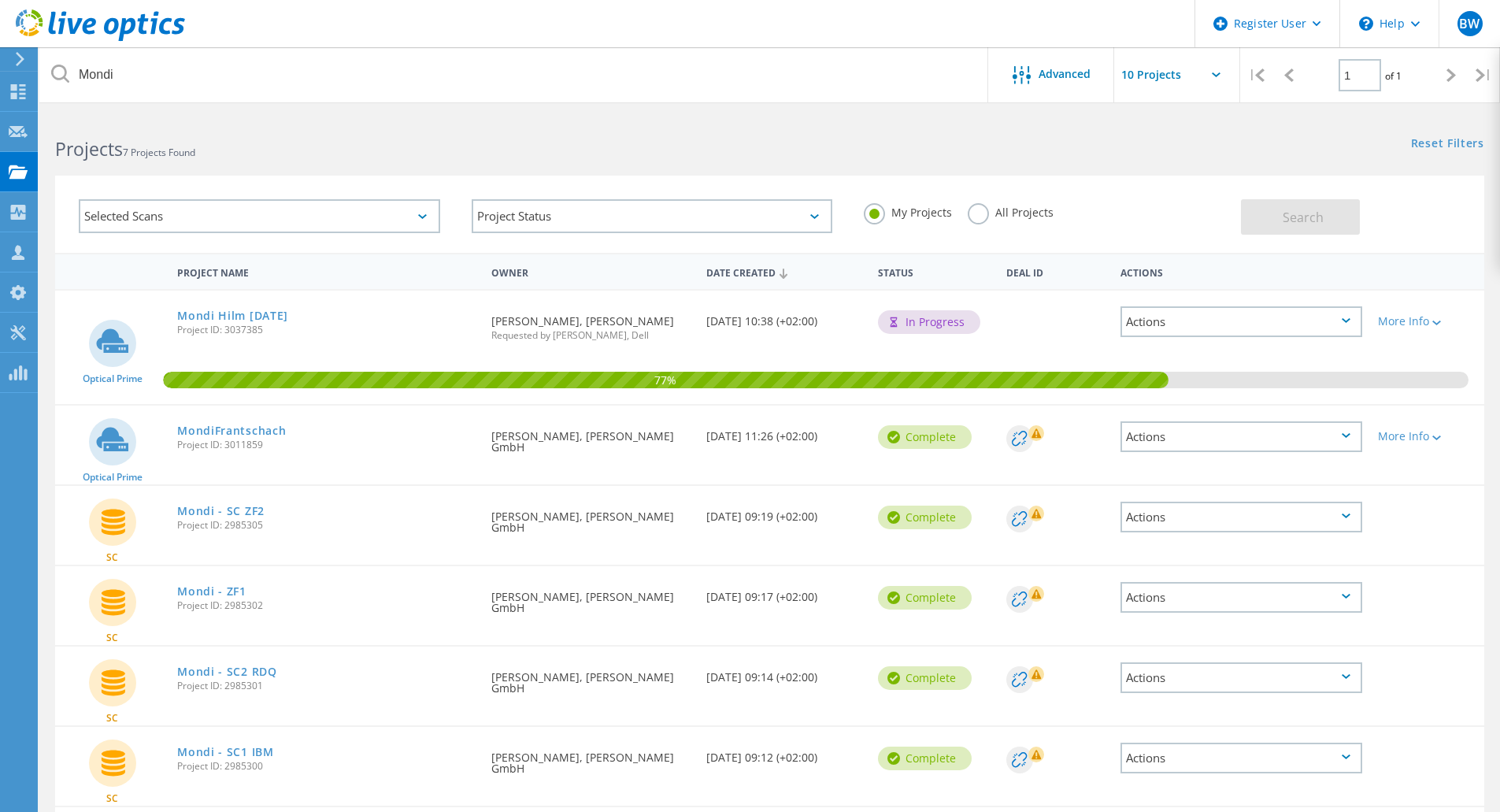
click at [979, 216] on label "All Projects" at bounding box center [1011, 211] width 86 height 15
click at [0, 0] on input "All Projects" at bounding box center [0, 0] width 0 height 0
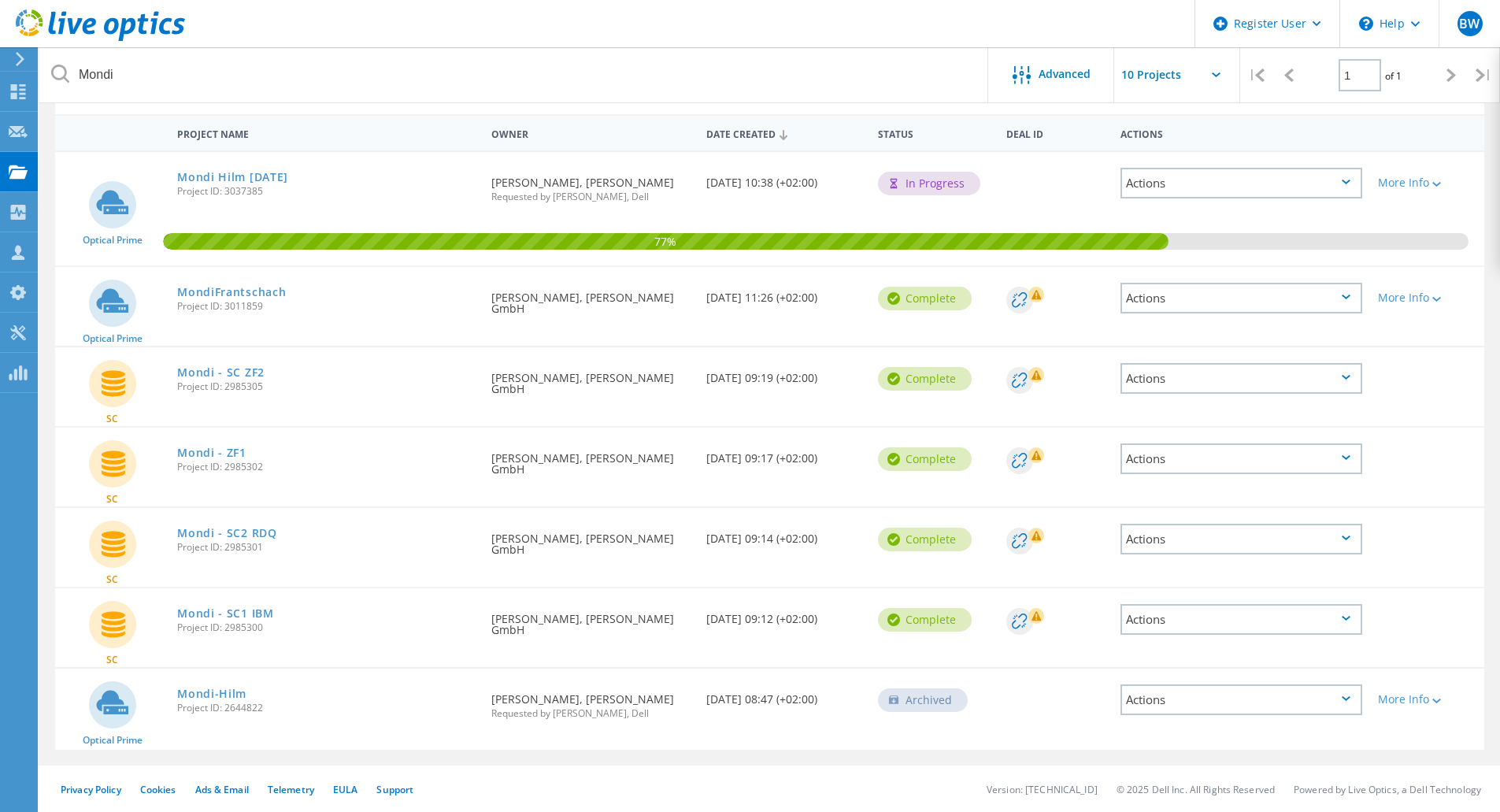
scroll to position [139, 0]
click at [239, 692] on link "Mondi-Hilm" at bounding box center [211, 693] width 69 height 11
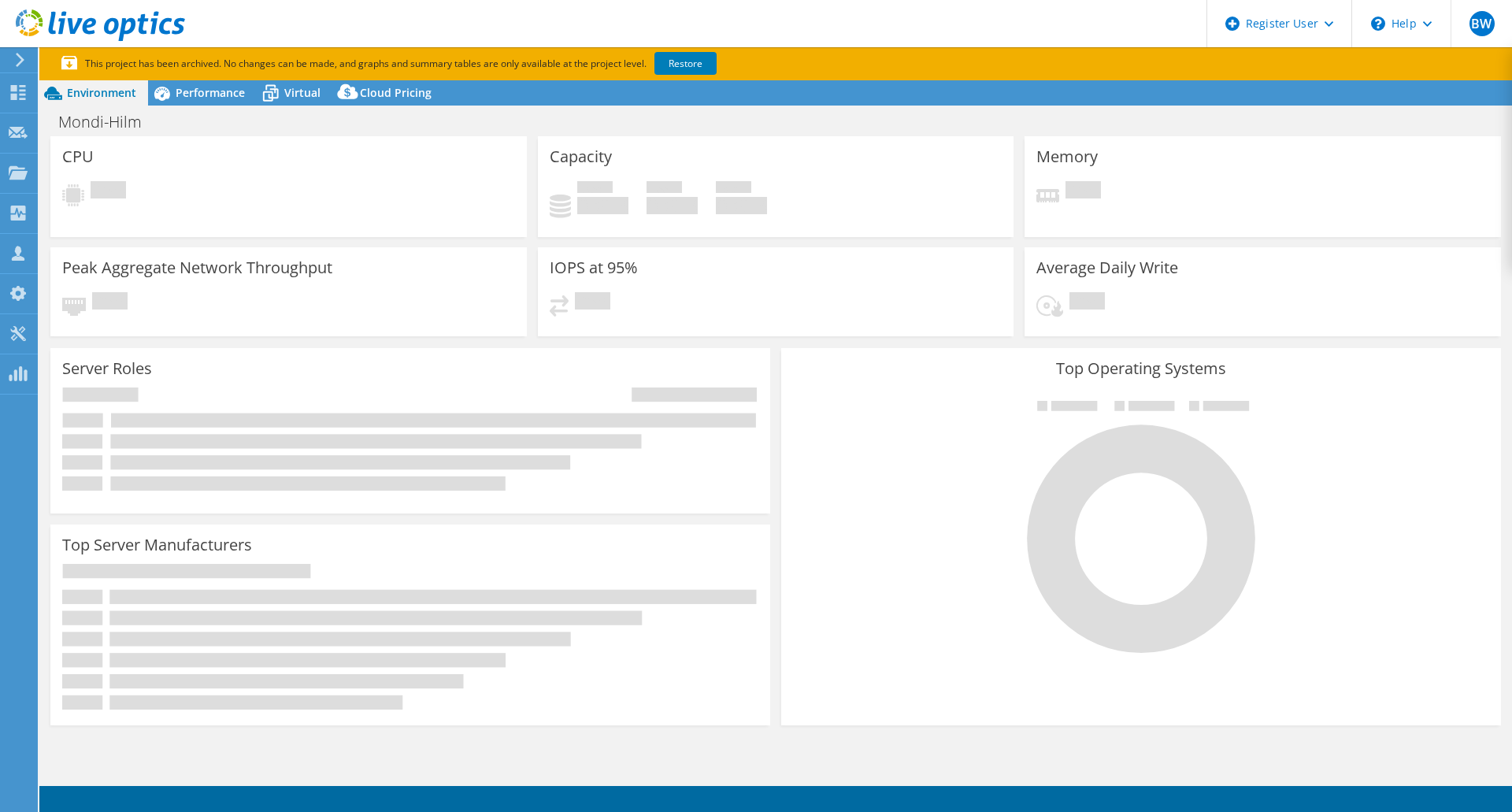
select select "USD"
select select "EUFrankfurt"
select select "EUR"
click at [188, 93] on span "Performance" at bounding box center [210, 92] width 69 height 15
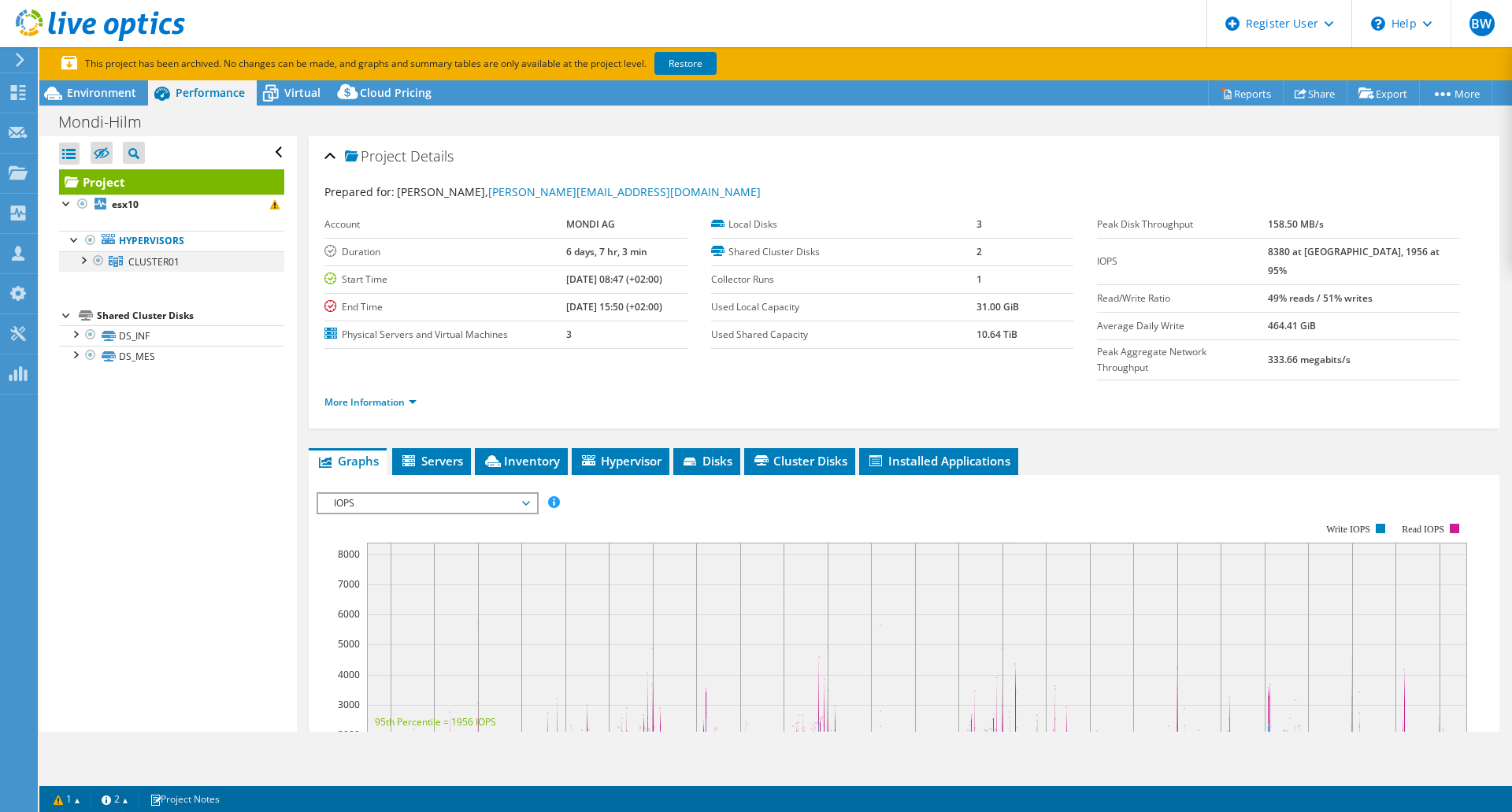
click at [81, 267] on div at bounding box center [83, 259] width 16 height 16
click at [84, 262] on div at bounding box center [83, 259] width 16 height 16
click at [105, 87] on span "Environment" at bounding box center [101, 92] width 69 height 15
